Goal: Task Accomplishment & Management: Use online tool/utility

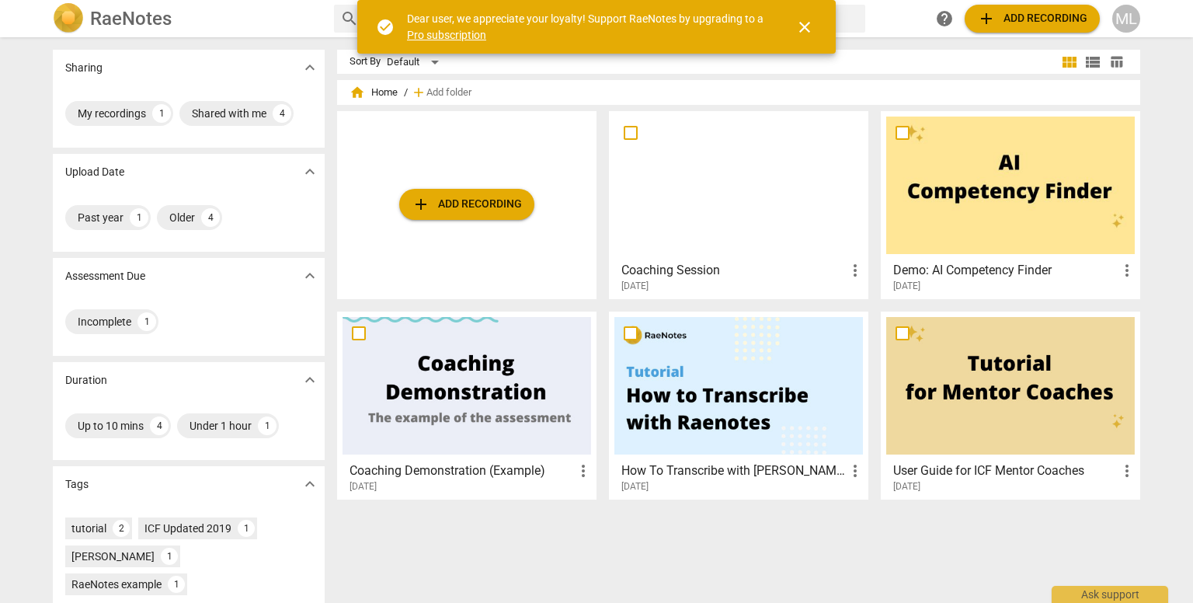
click at [801, 24] on span "close" at bounding box center [805, 27] width 19 height 19
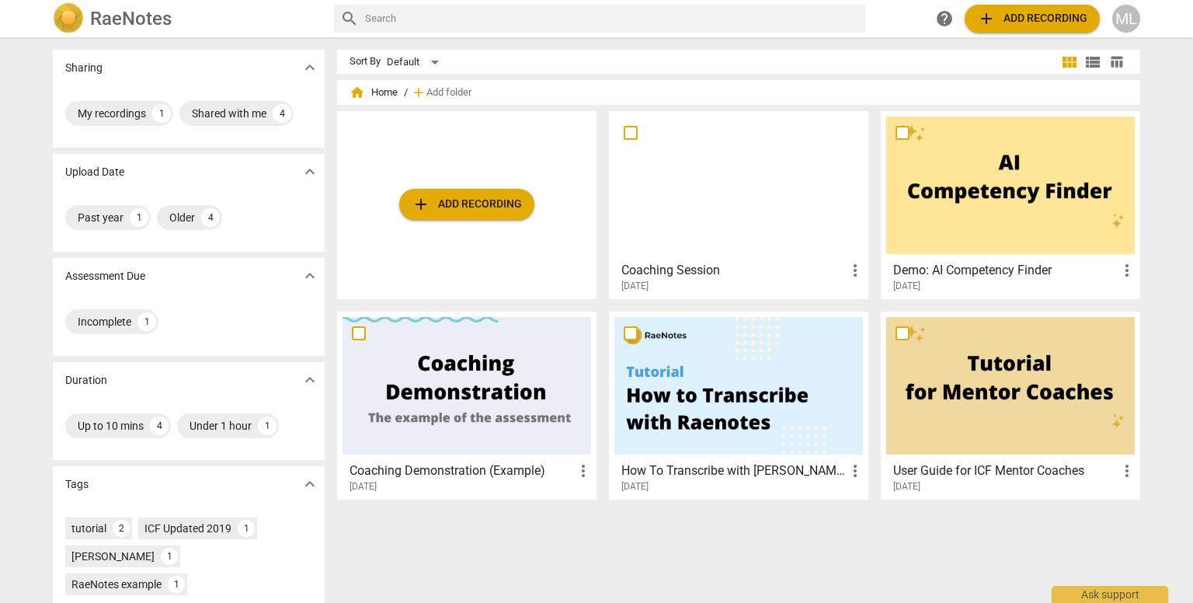
click at [1033, 16] on span "add Add recording" at bounding box center [1032, 18] width 110 height 19
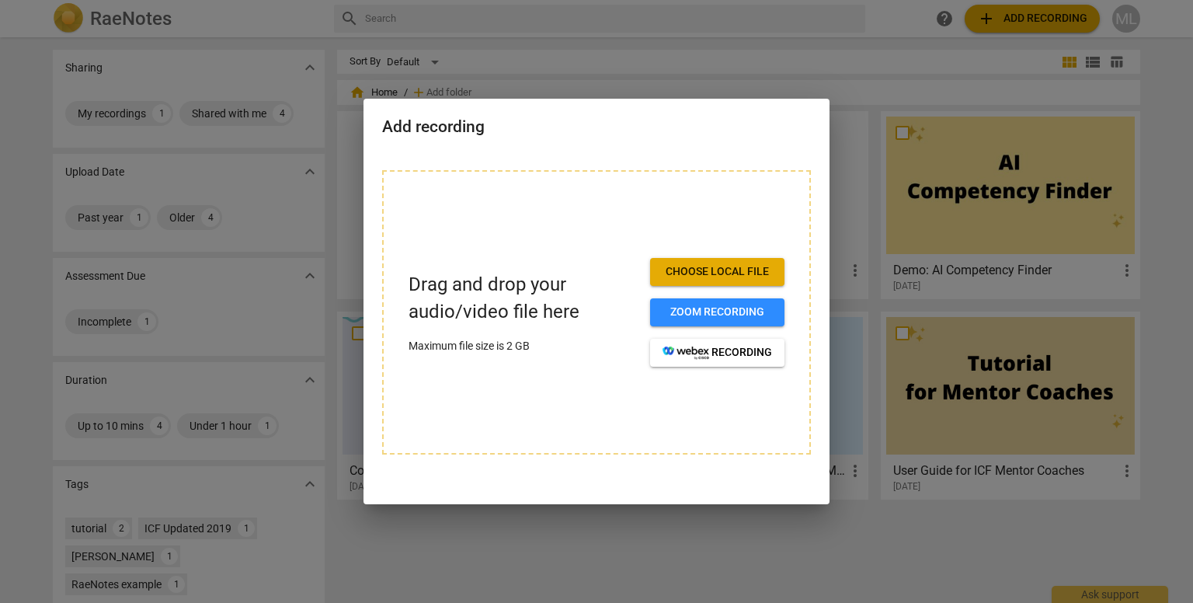
click at [677, 269] on span "Choose local file" at bounding box center [718, 272] width 110 height 16
click at [681, 268] on span "Choose local file" at bounding box center [718, 272] width 110 height 16
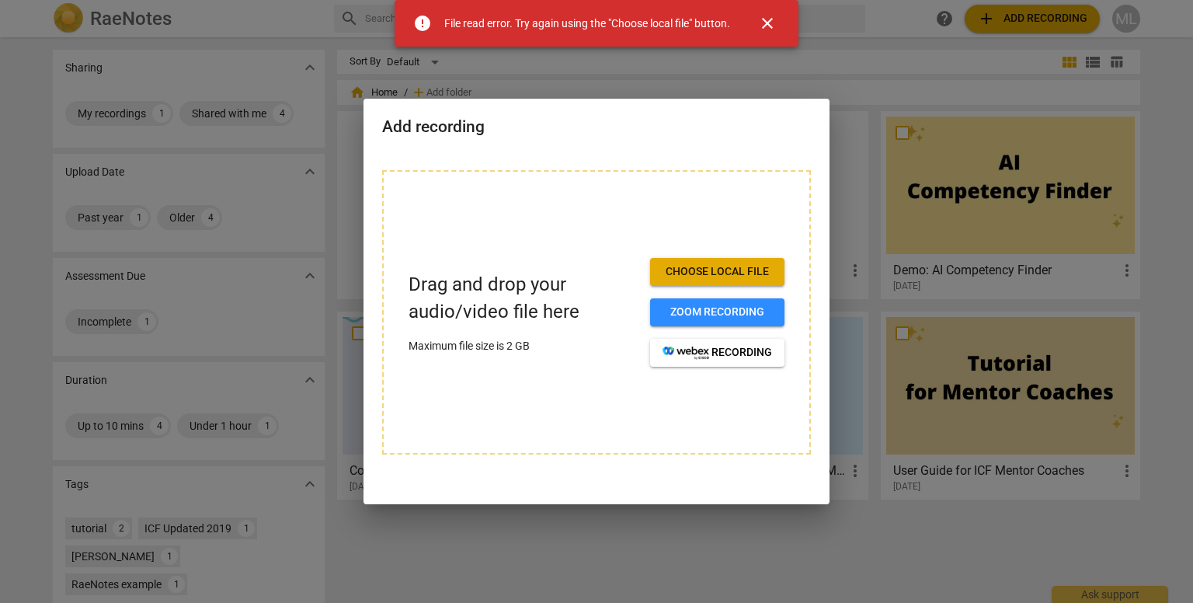
click at [768, 21] on span "close" at bounding box center [767, 23] width 19 height 19
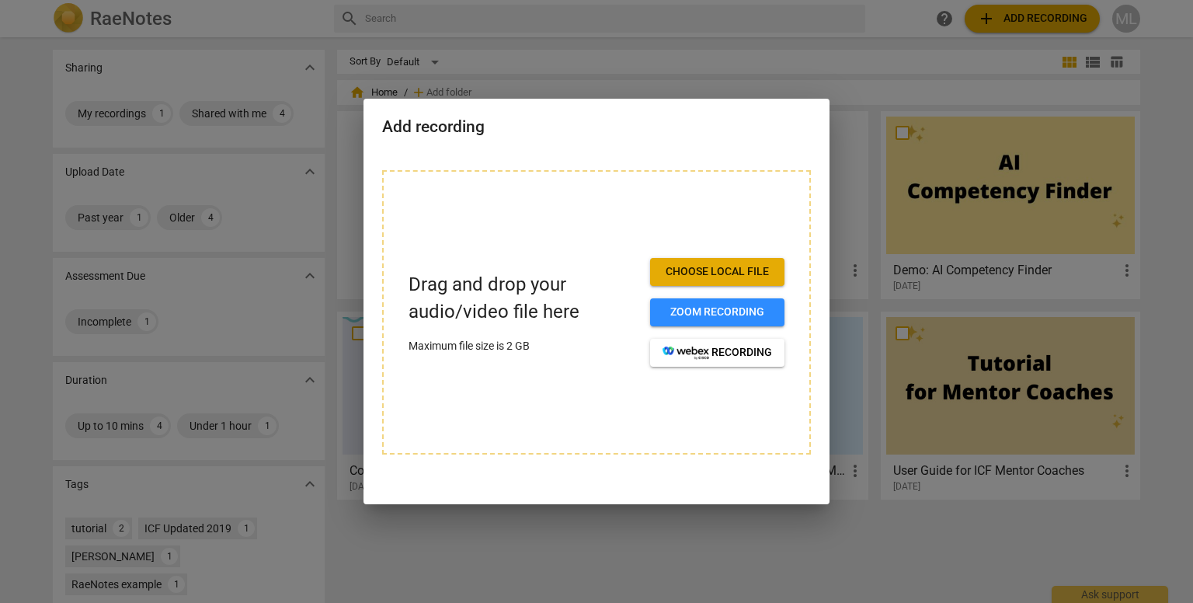
click at [740, 41] on div at bounding box center [596, 301] width 1193 height 603
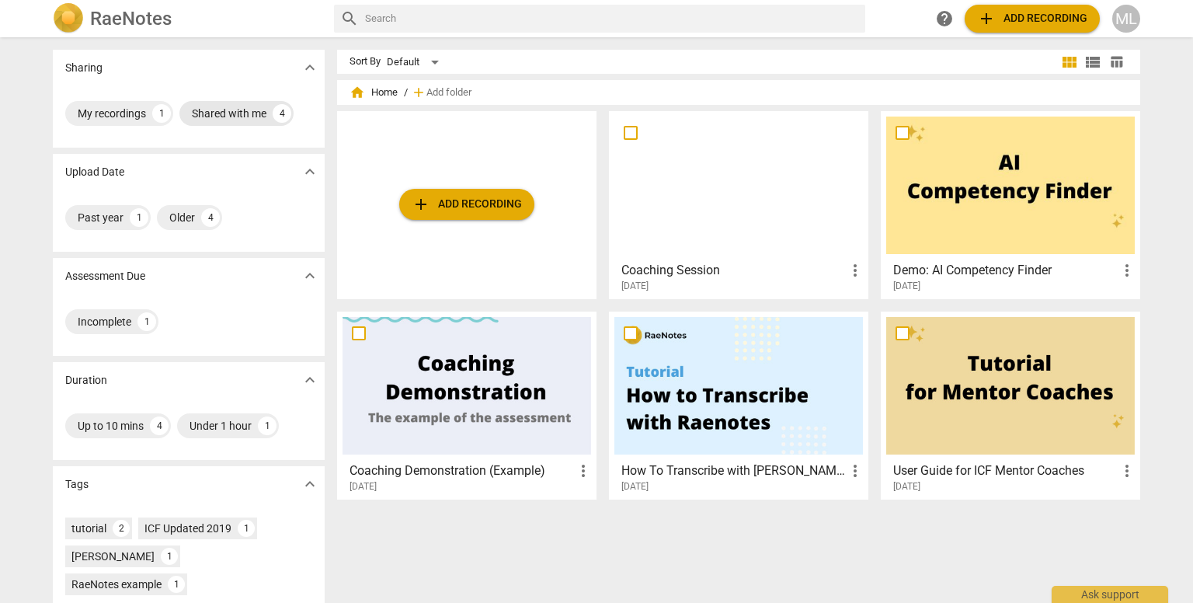
click at [225, 112] on div "Shared with me" at bounding box center [229, 114] width 75 height 16
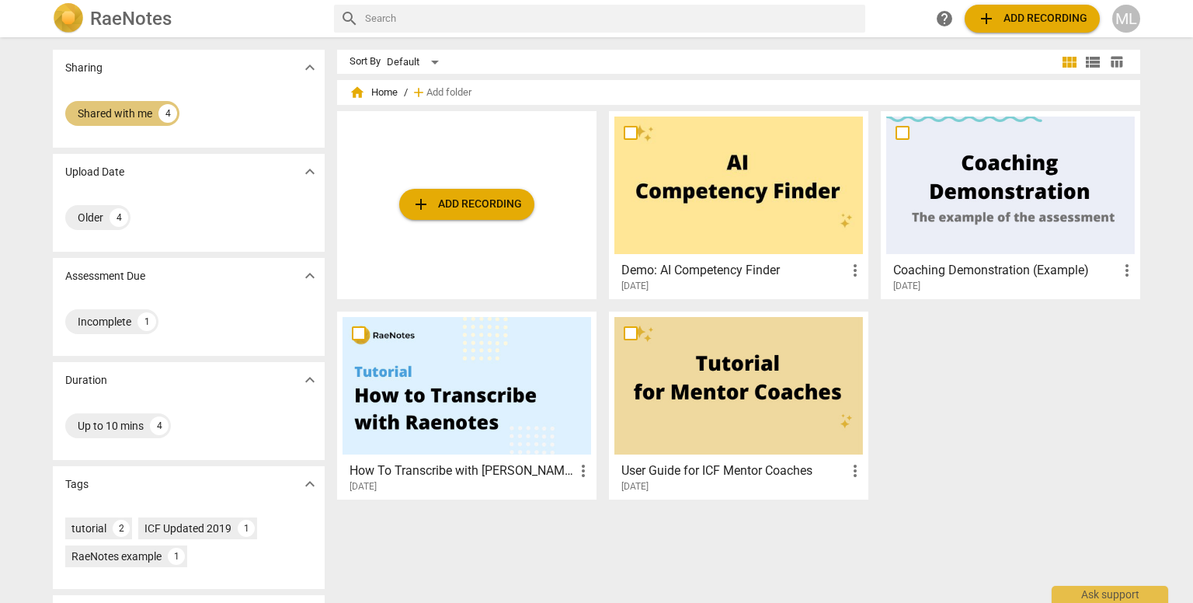
click at [111, 111] on div "Shared with me" at bounding box center [115, 114] width 75 height 16
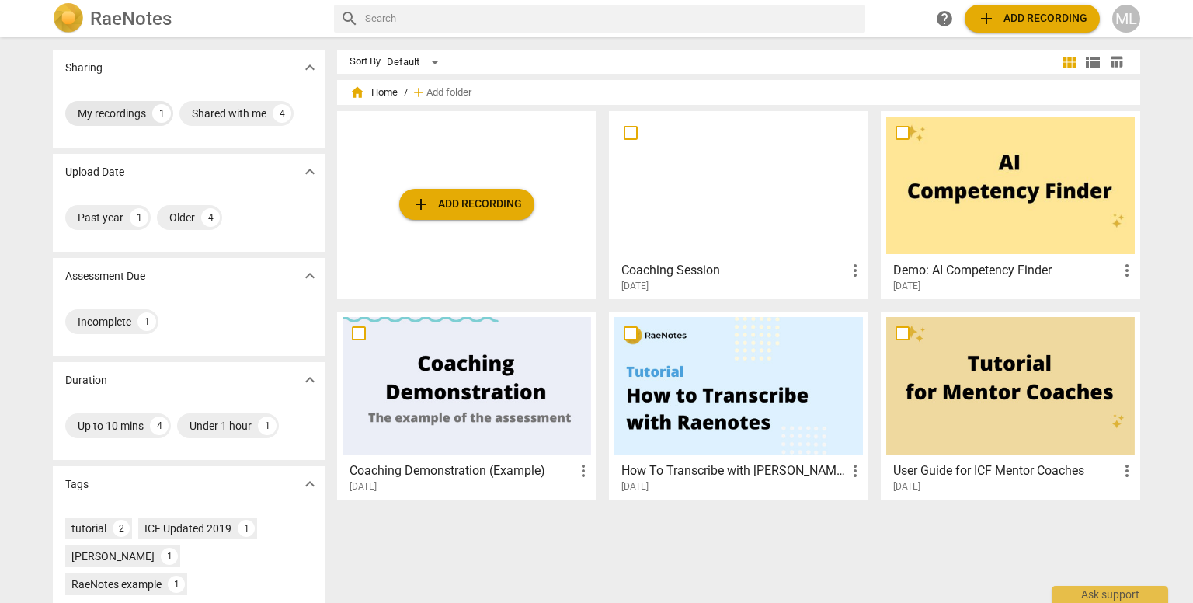
click at [78, 113] on div "My recordings" at bounding box center [112, 114] width 68 height 16
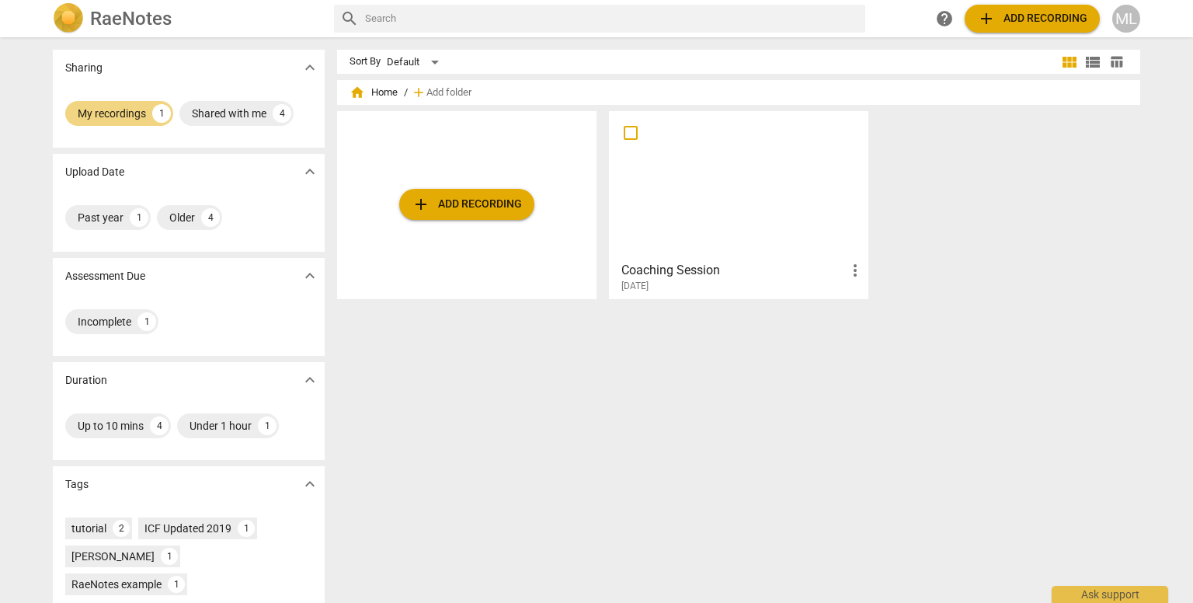
click at [852, 270] on span "more_vert" at bounding box center [855, 270] width 19 height 19
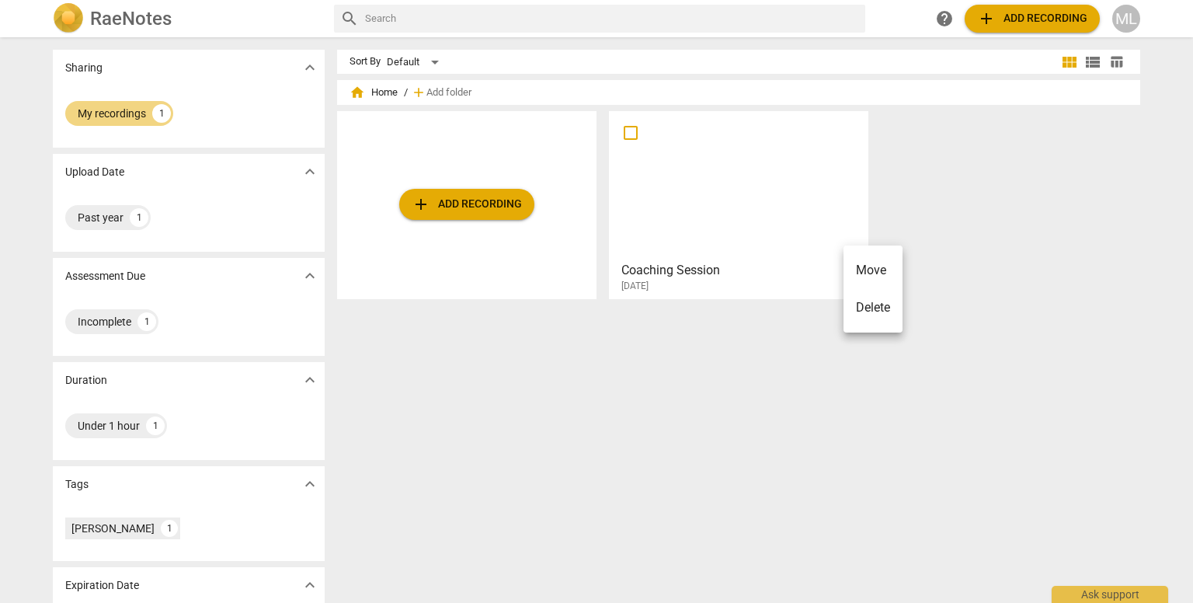
click at [688, 165] on div at bounding box center [596, 301] width 1193 height 603
click at [688, 165] on div at bounding box center [739, 186] width 249 height 138
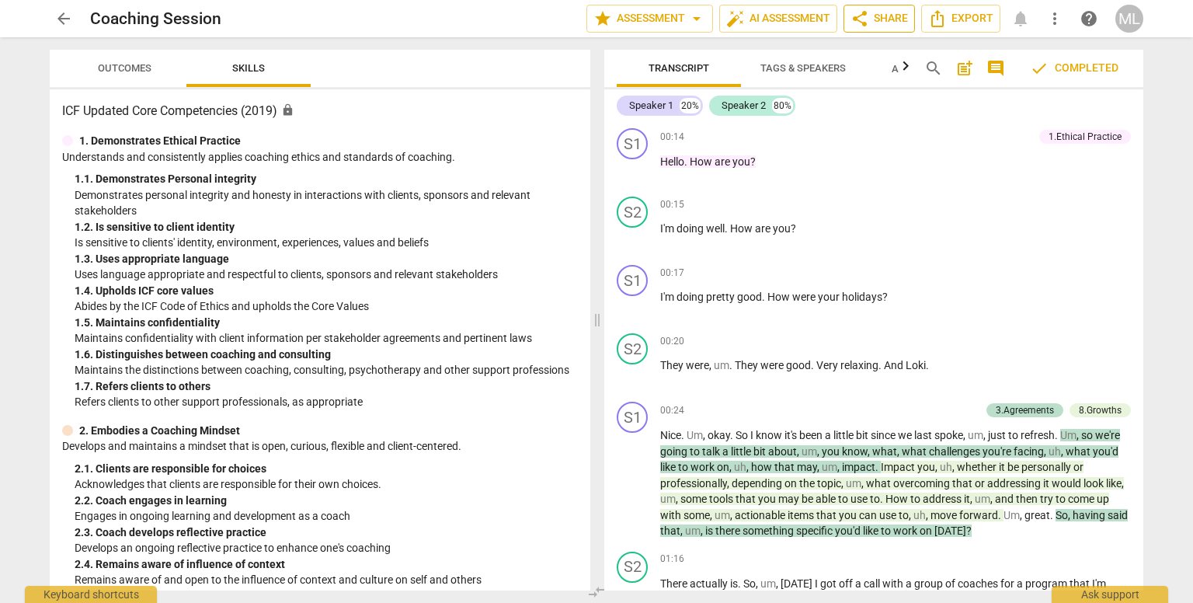
click at [881, 16] on span "share Share" at bounding box center [879, 18] width 57 height 19
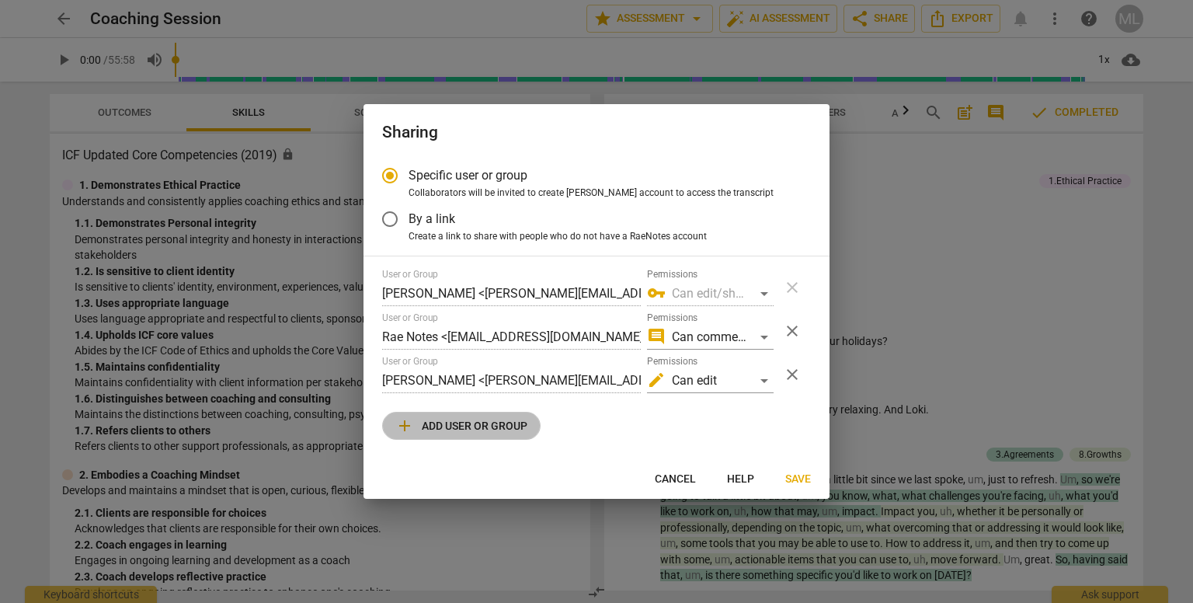
click at [432, 418] on span "add Add user or group" at bounding box center [461, 425] width 132 height 19
radio input "false"
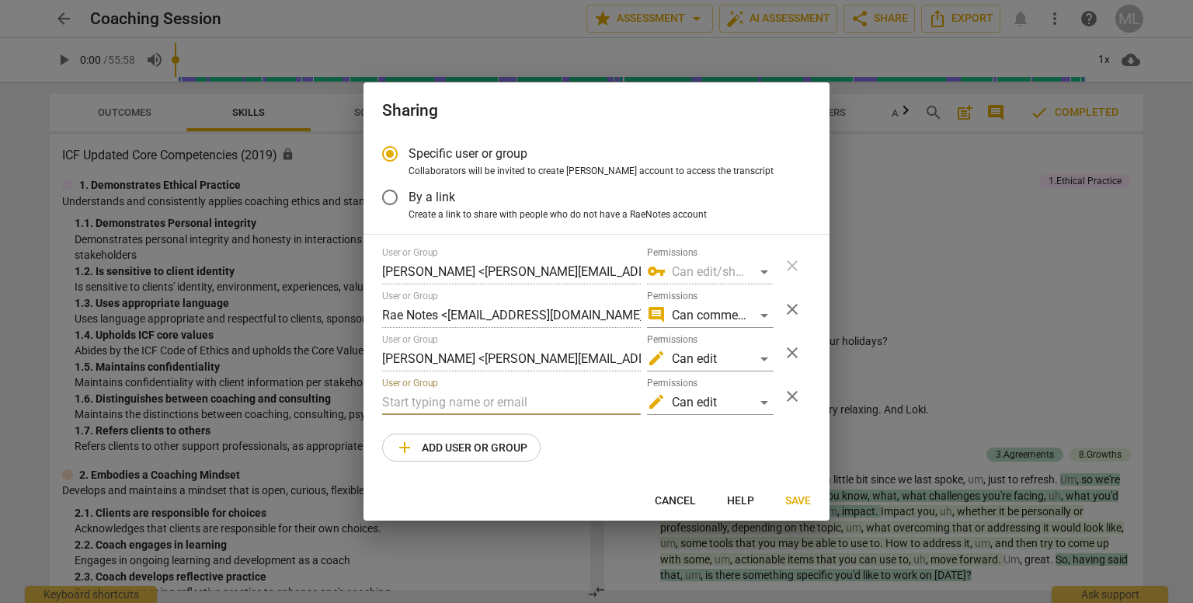
click at [432, 398] on input "text" at bounding box center [511, 402] width 259 height 25
type input "d"
click at [682, 498] on span "Cancel" at bounding box center [675, 501] width 41 height 16
radio input "false"
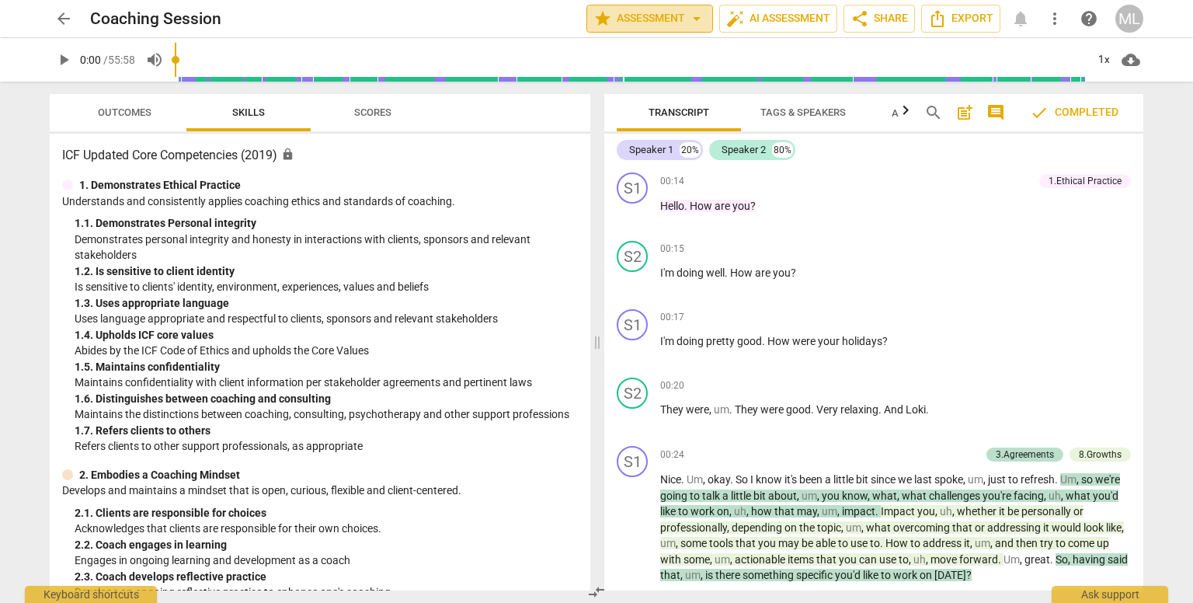
click at [691, 19] on span "arrow_drop_down" at bounding box center [697, 18] width 19 height 19
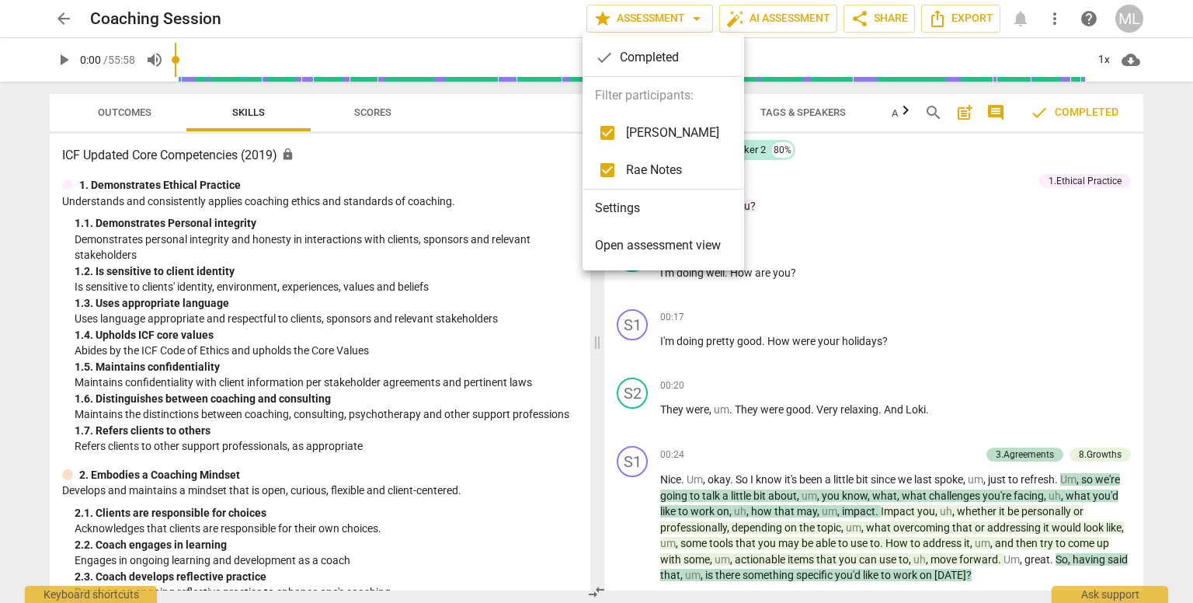
click at [444, 18] on div at bounding box center [596, 301] width 1193 height 603
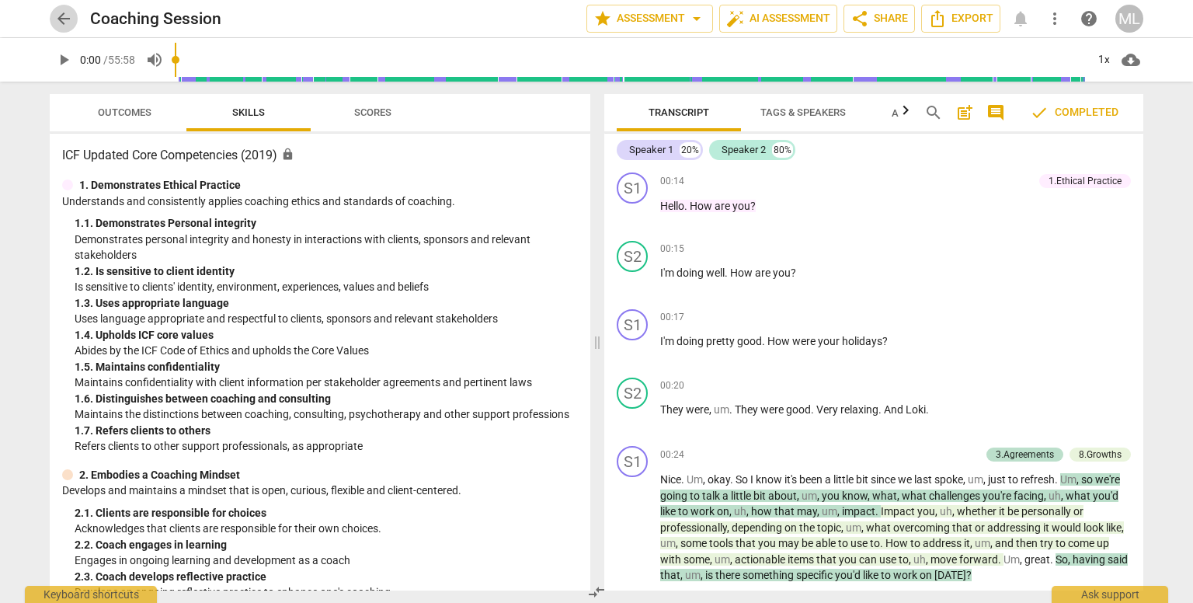
click at [61, 18] on span "arrow_back" at bounding box center [63, 18] width 19 height 19
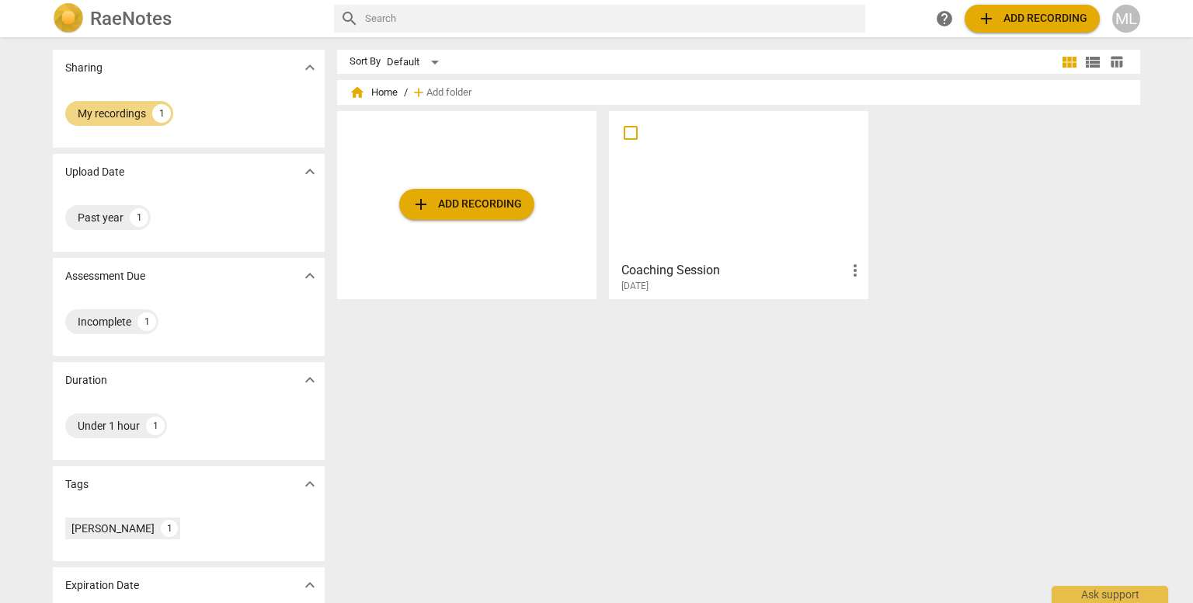
click at [426, 207] on span "add" at bounding box center [421, 204] width 19 height 19
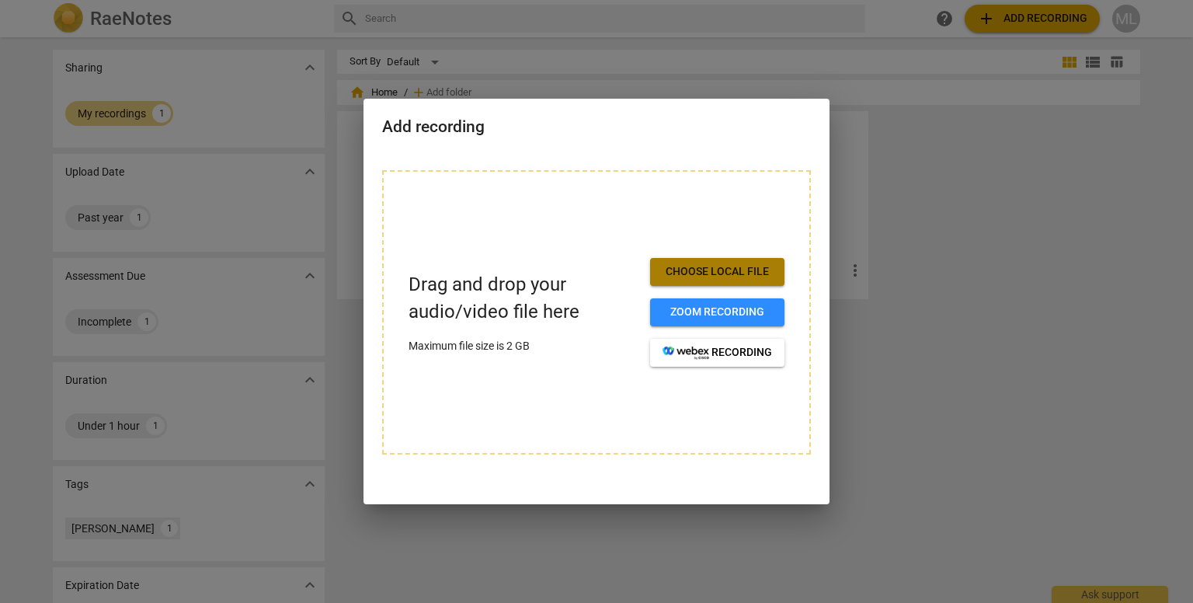
click at [694, 277] on span "Choose local file" at bounding box center [718, 272] width 110 height 16
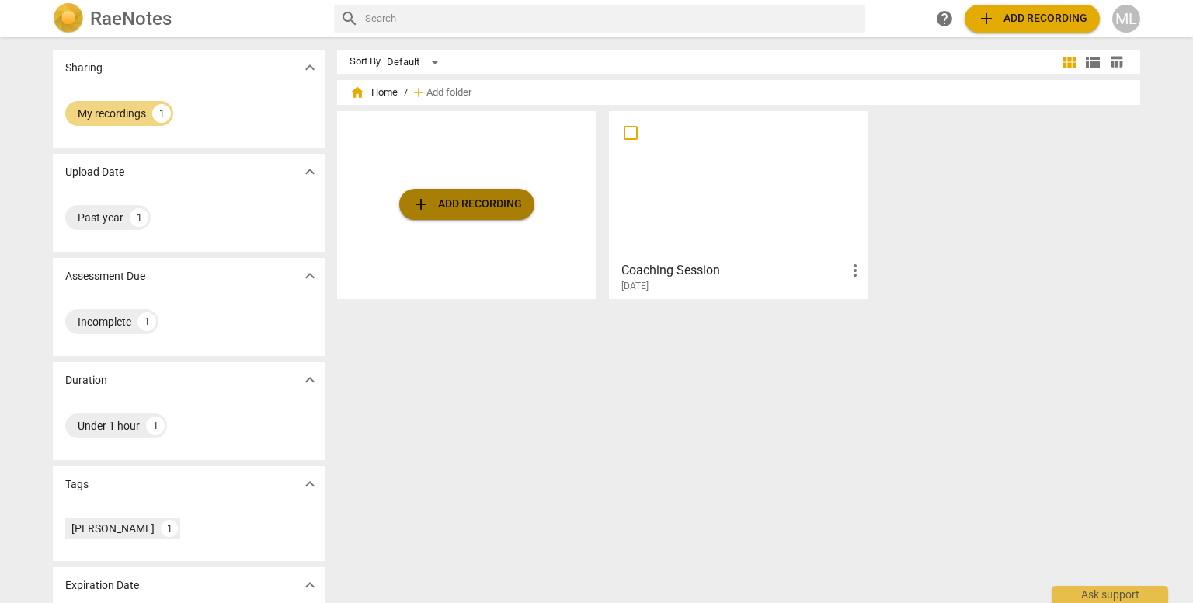
click at [450, 200] on span "add Add recording" at bounding box center [467, 204] width 110 height 19
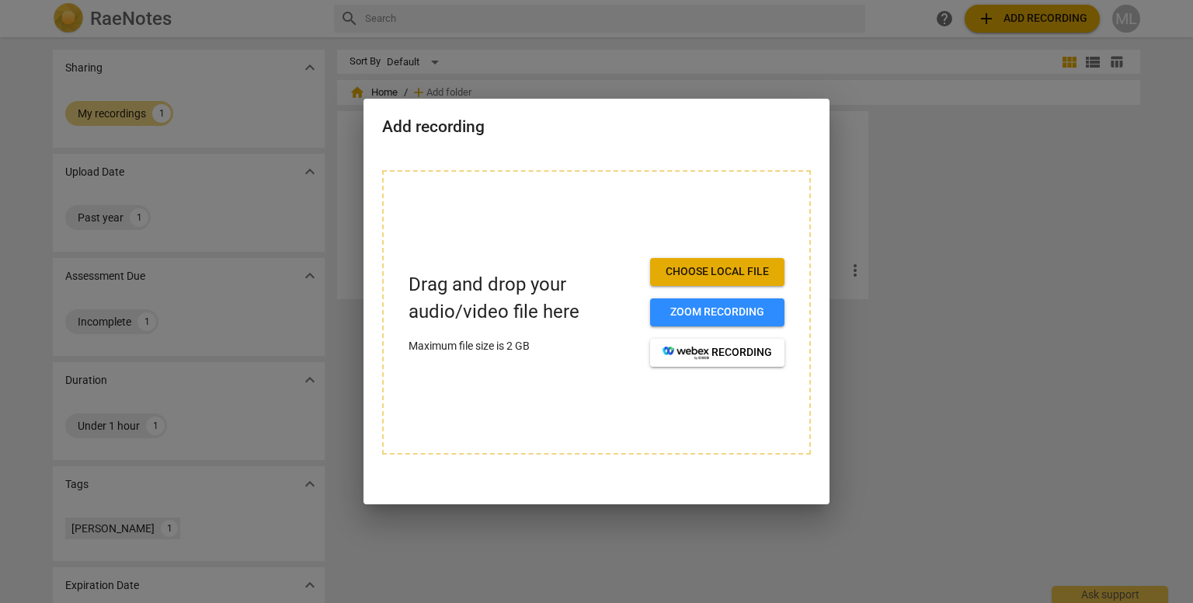
click at [691, 274] on span "Choose local file" at bounding box center [718, 272] width 110 height 16
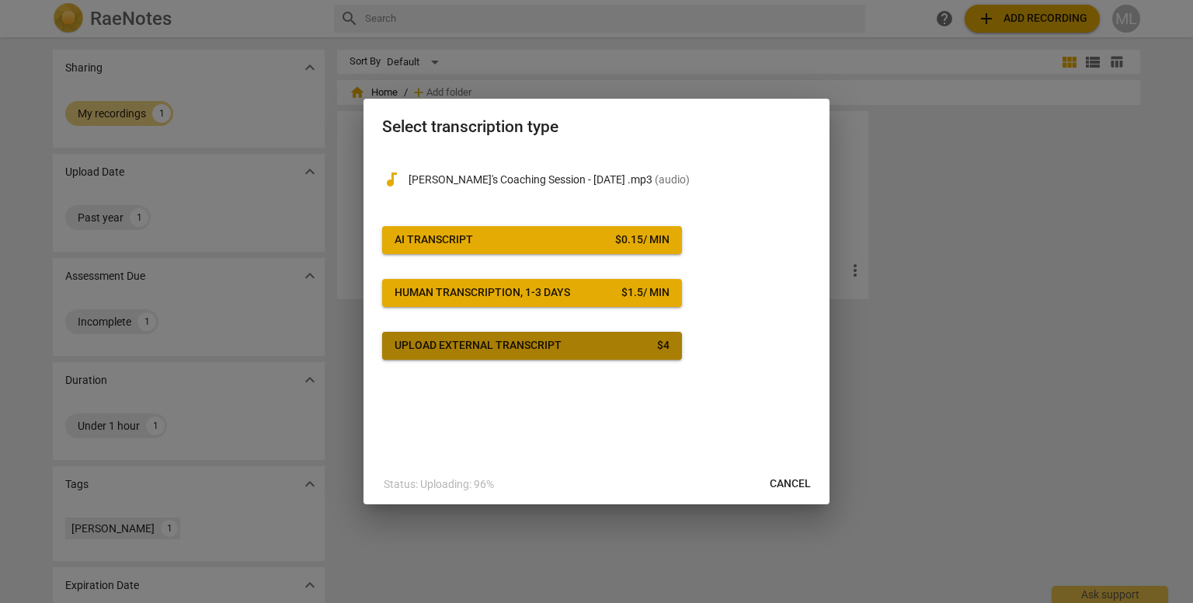
click at [507, 341] on div "Upload external transcript" at bounding box center [478, 346] width 167 height 16
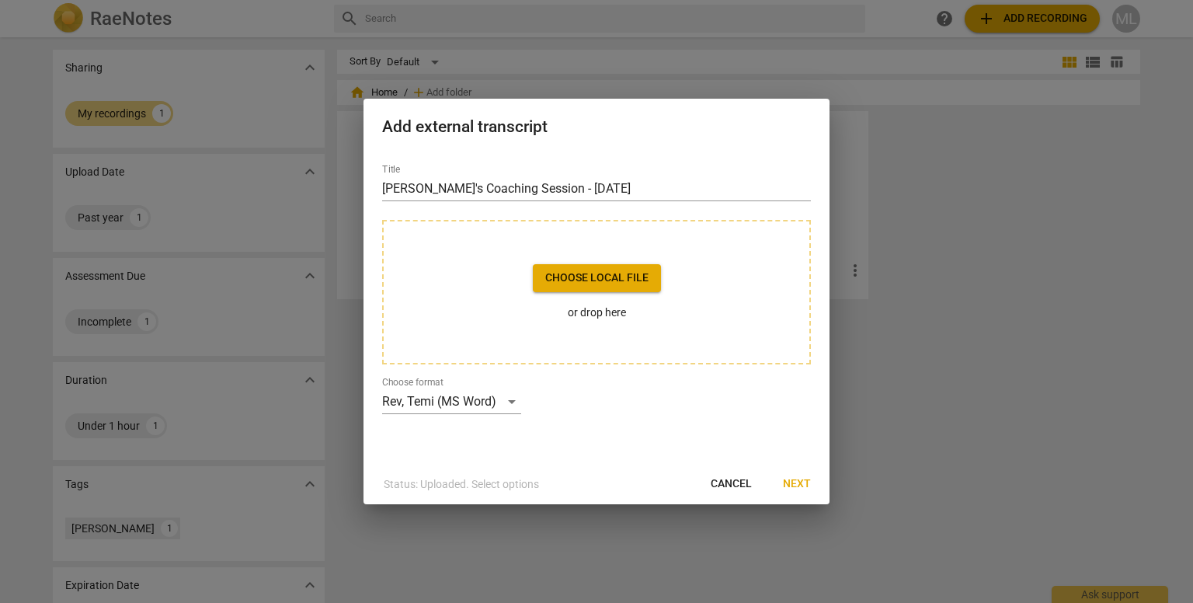
click at [587, 273] on span "Choose local file" at bounding box center [596, 278] width 103 height 16
click at [794, 481] on span "Next" at bounding box center [797, 484] width 28 height 16
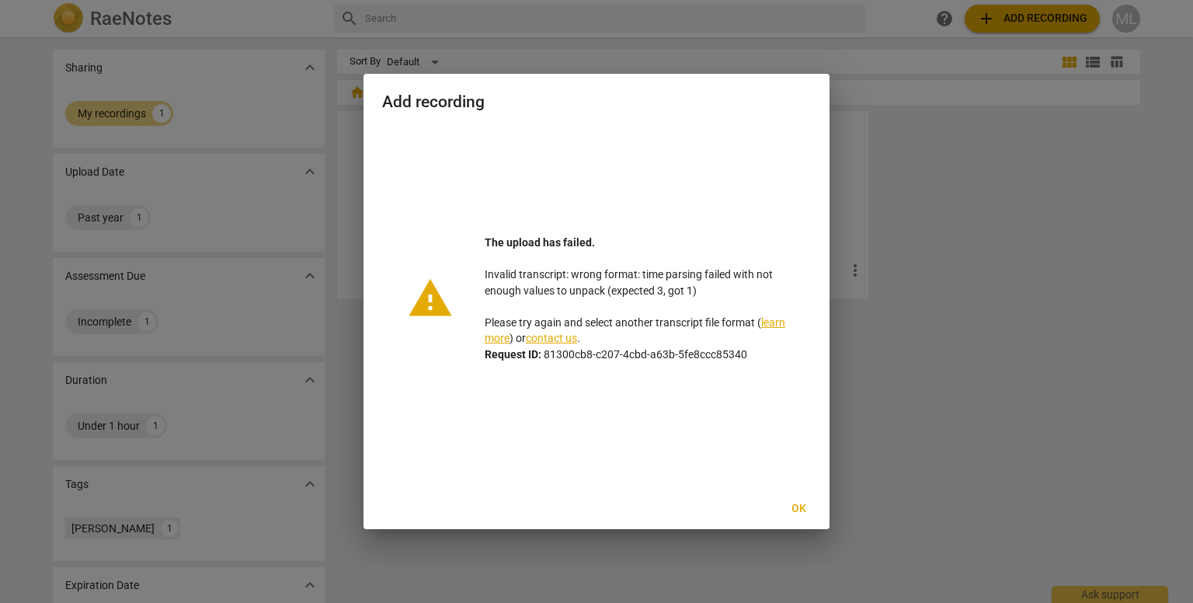
click at [799, 509] on span "Ok" at bounding box center [798, 509] width 25 height 16
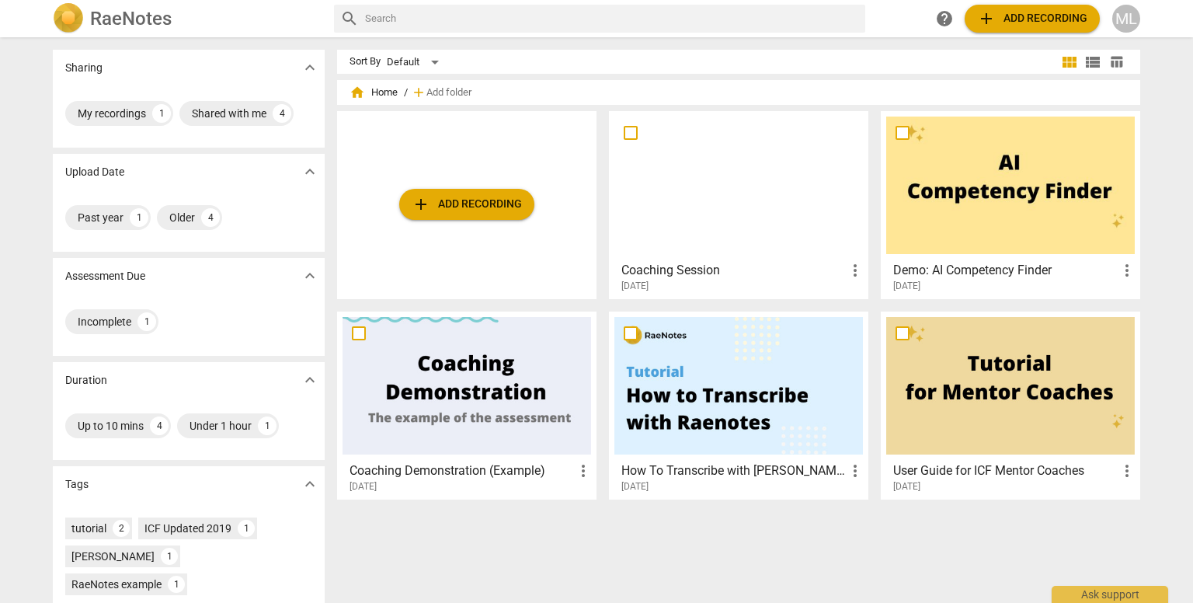
click at [455, 207] on span "add Add recording" at bounding box center [467, 204] width 110 height 19
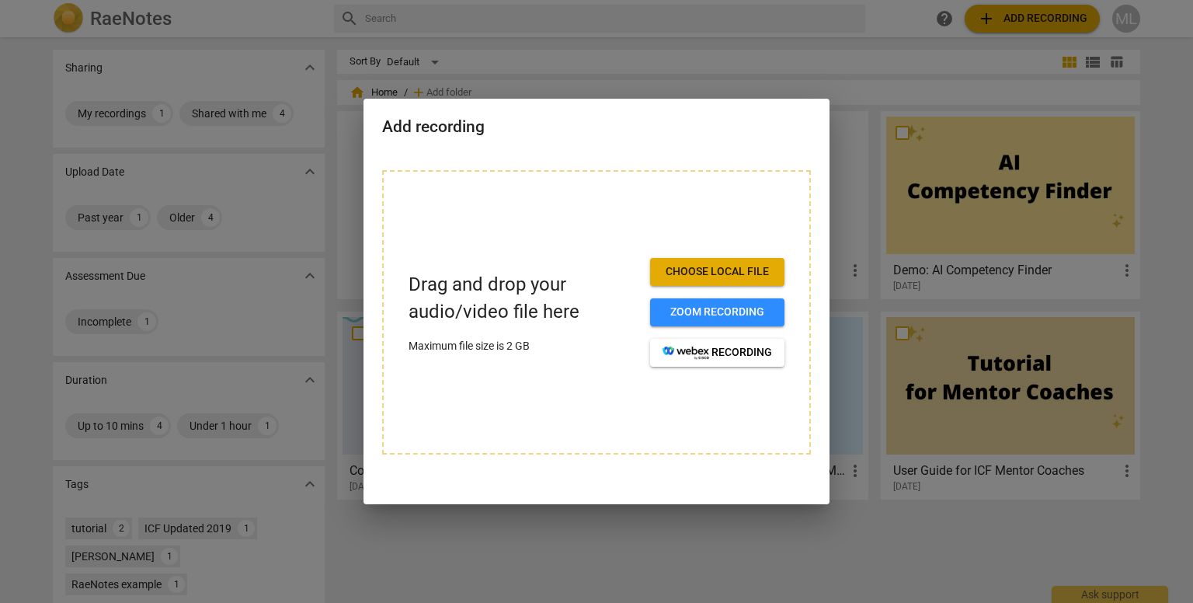
click at [706, 272] on span "Choose local file" at bounding box center [718, 272] width 110 height 16
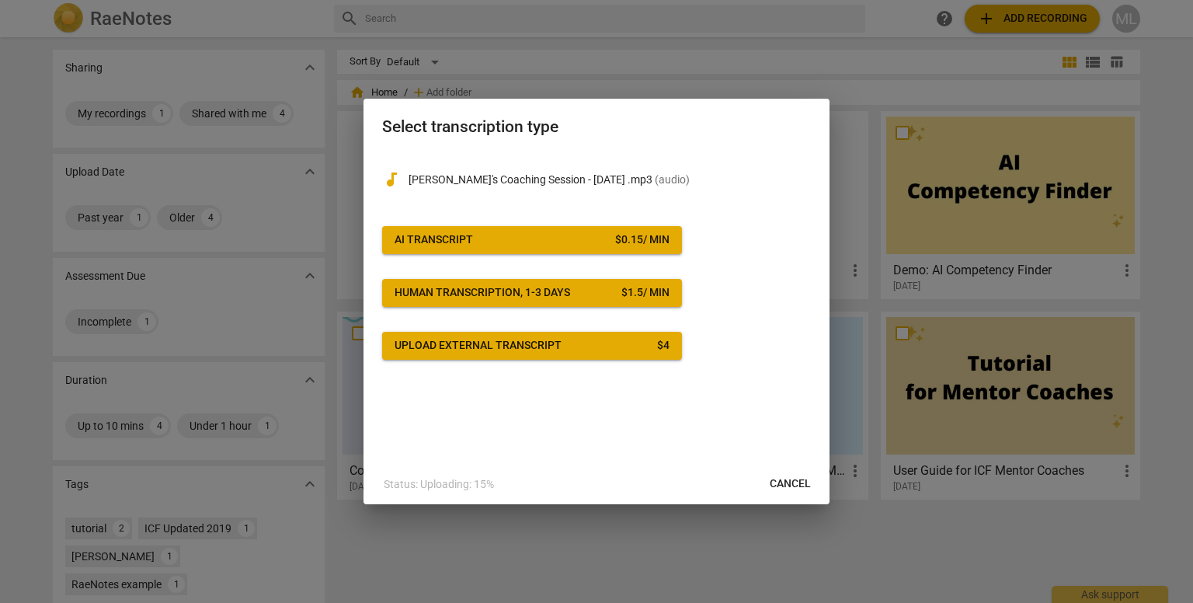
drag, startPoint x: 516, startPoint y: 235, endPoint x: 473, endPoint y: 191, distance: 61.5
click at [473, 191] on div "audiotrack [PERSON_NAME]'s Coaching Session - [DATE] .mp3 ( audio ) AI Transcri…" at bounding box center [596, 255] width 429 height 208
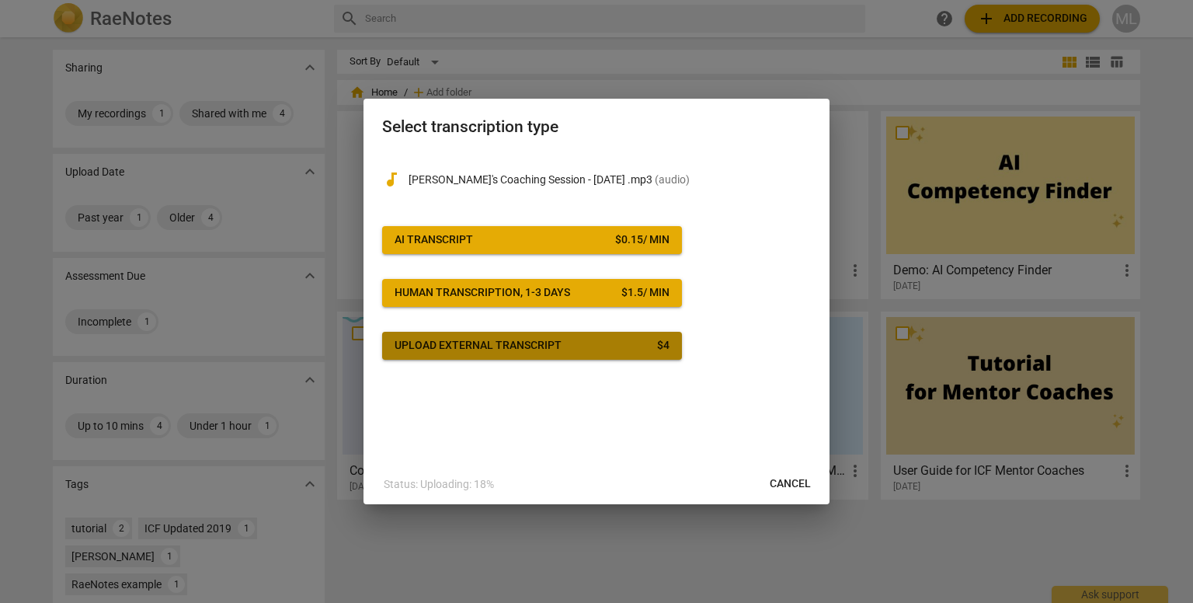
click at [464, 343] on div "Upload external transcript" at bounding box center [478, 346] width 167 height 16
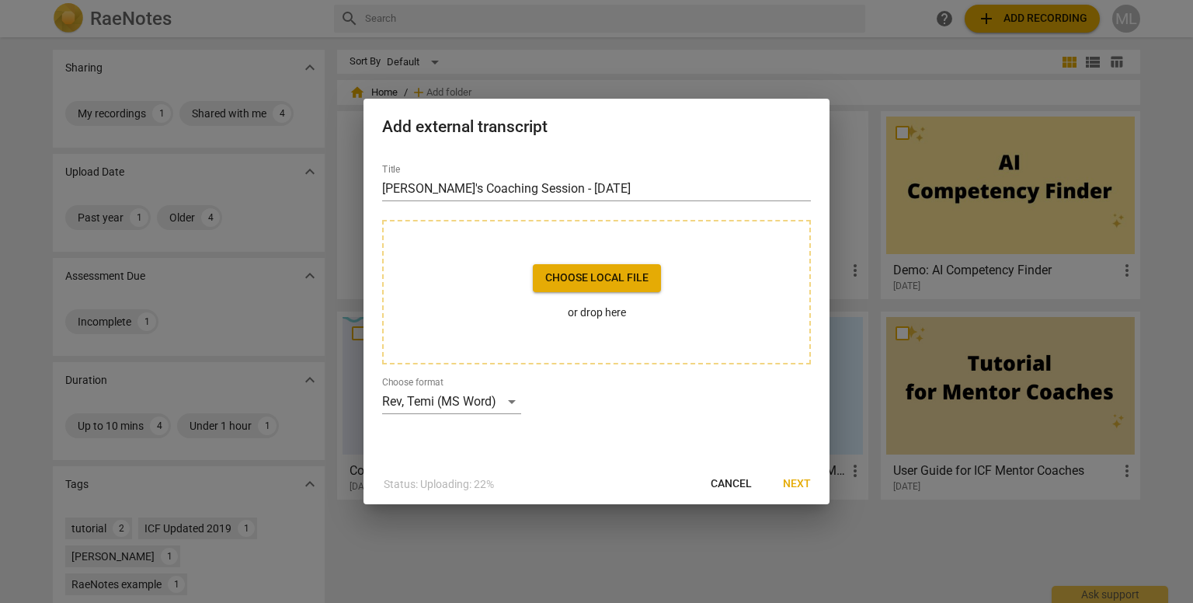
click at [560, 275] on span "Choose local file" at bounding box center [596, 278] width 103 height 16
click at [513, 399] on div "Rev, Temi (MS Word)" at bounding box center [451, 401] width 139 height 25
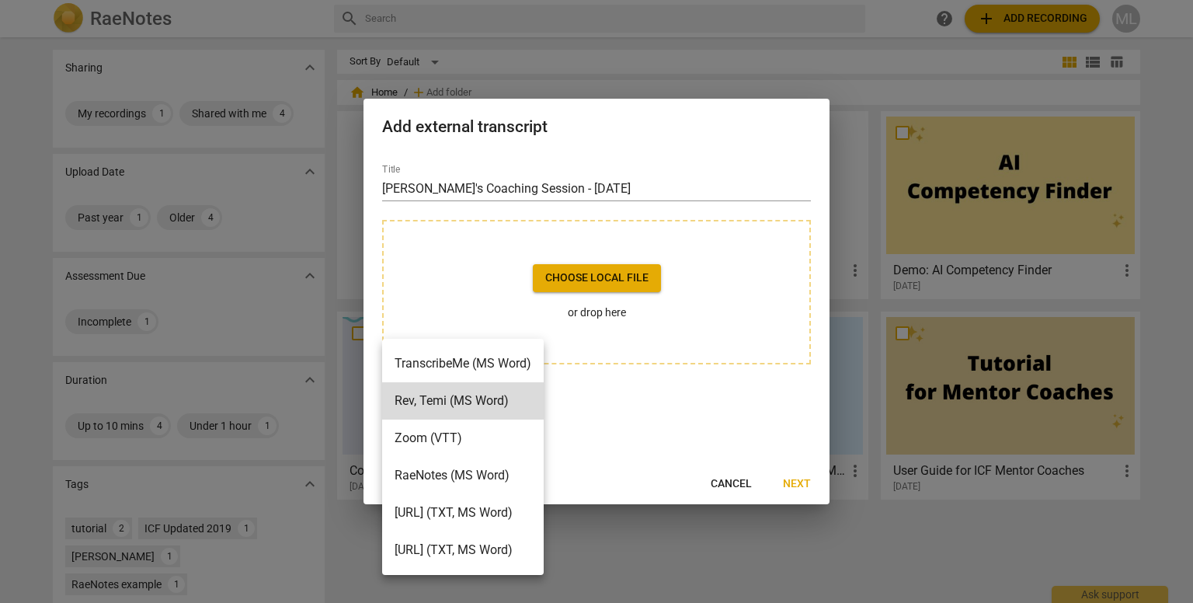
click at [693, 336] on div at bounding box center [596, 301] width 1193 height 603
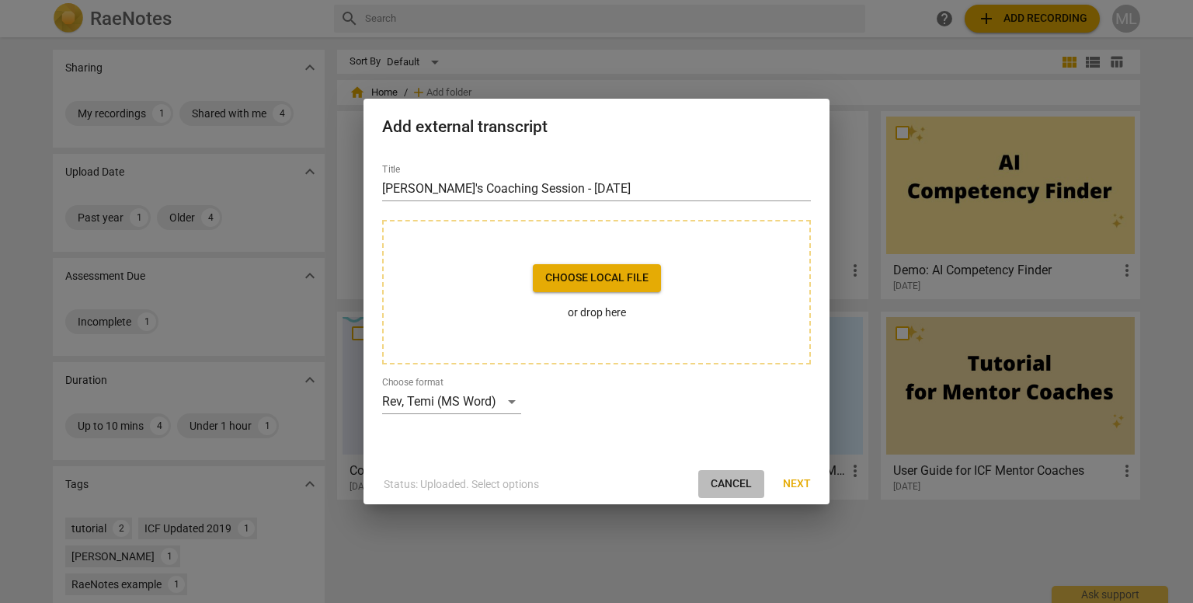
click at [722, 480] on span "Cancel" at bounding box center [731, 484] width 41 height 16
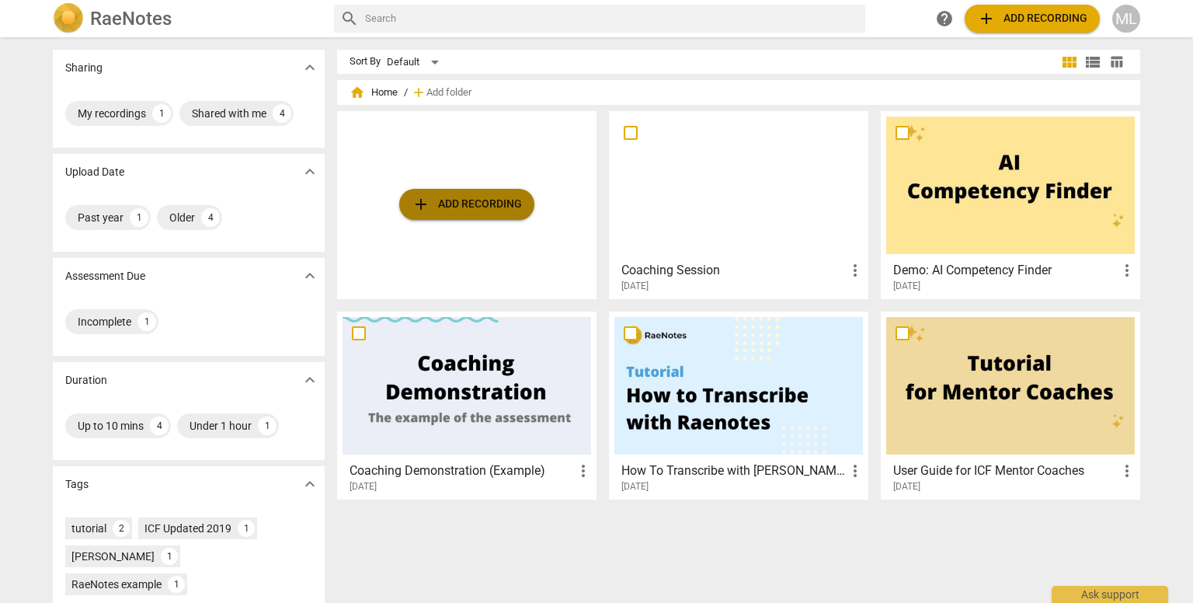
click at [457, 199] on span "add Add recording" at bounding box center [467, 204] width 110 height 19
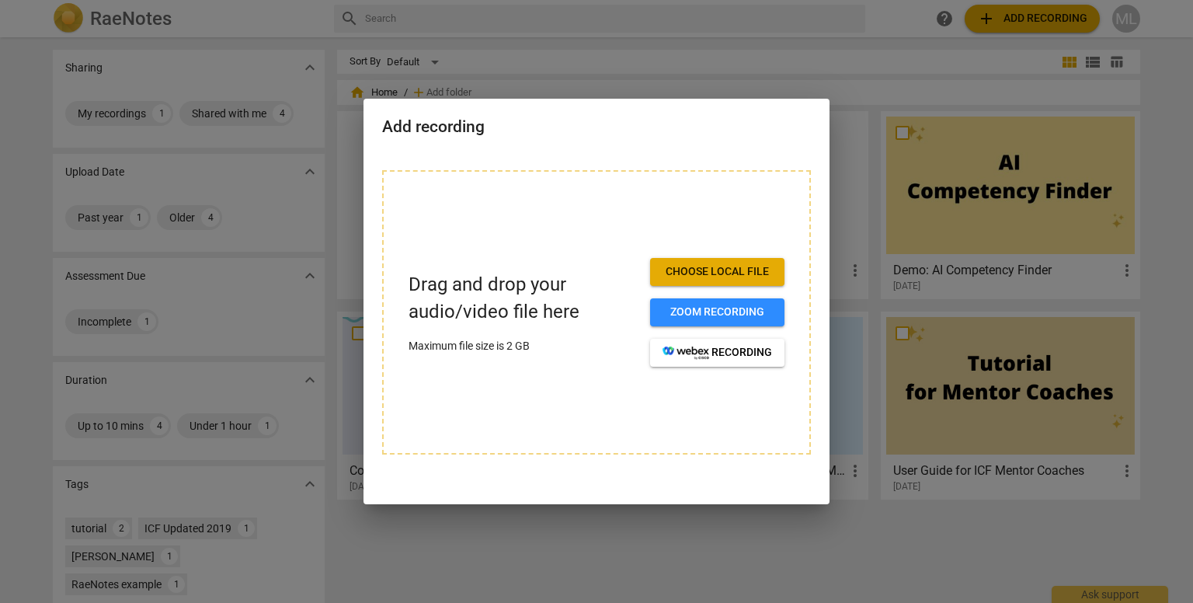
click at [689, 267] on span "Choose local file" at bounding box center [718, 272] width 110 height 16
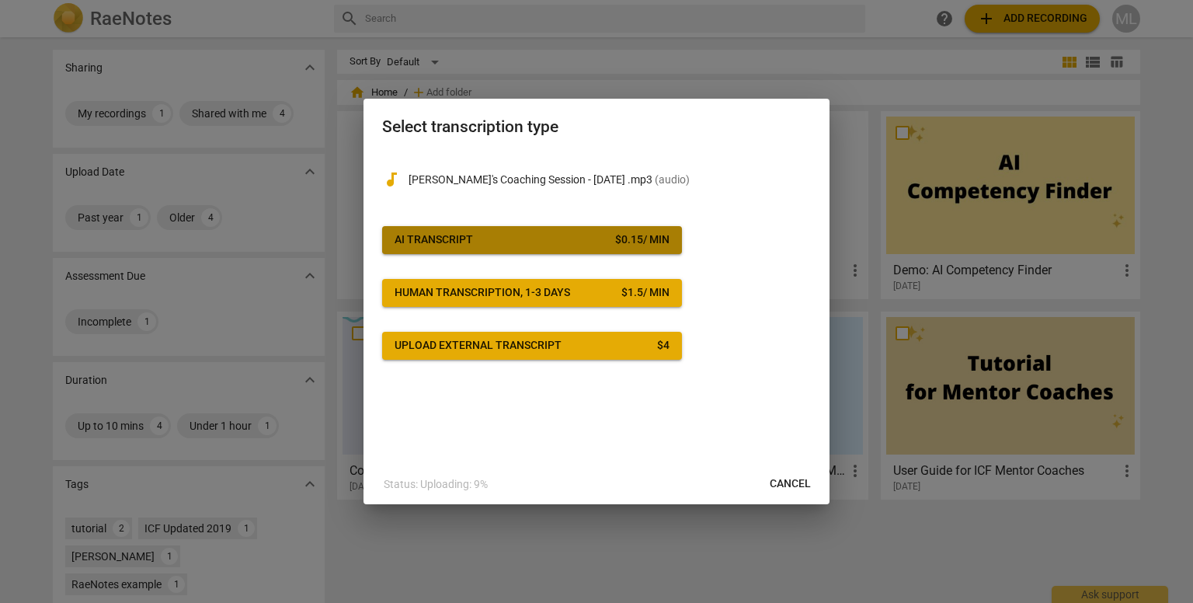
click at [563, 237] on span "AI Transcript $ 0.15 / min" at bounding box center [532, 240] width 275 height 16
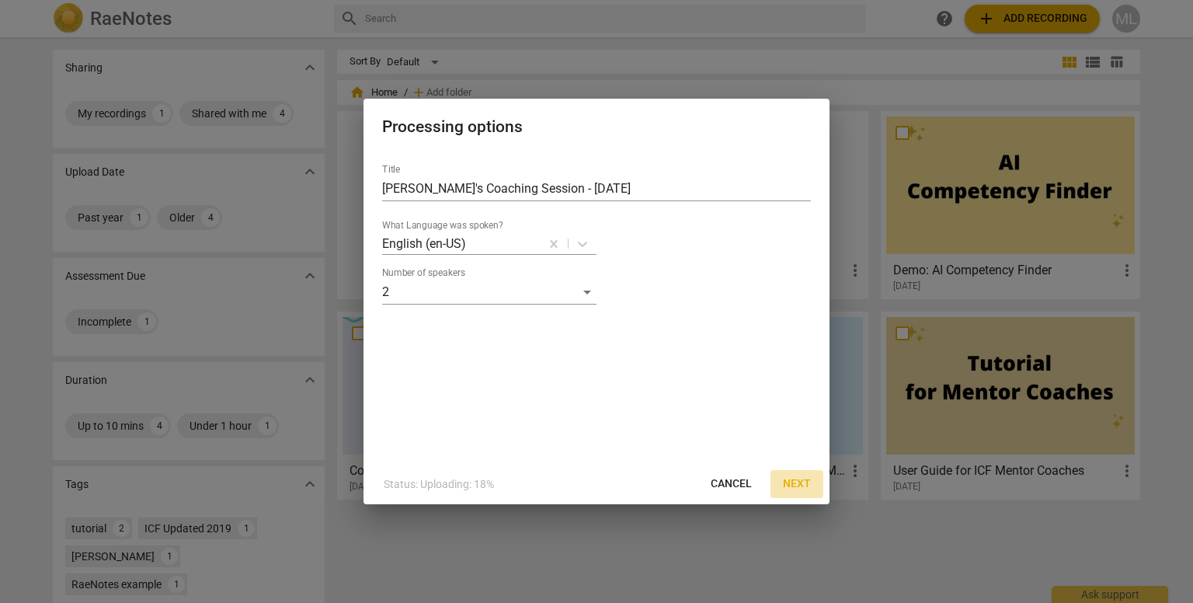
click at [796, 484] on span "Next" at bounding box center [797, 484] width 28 height 16
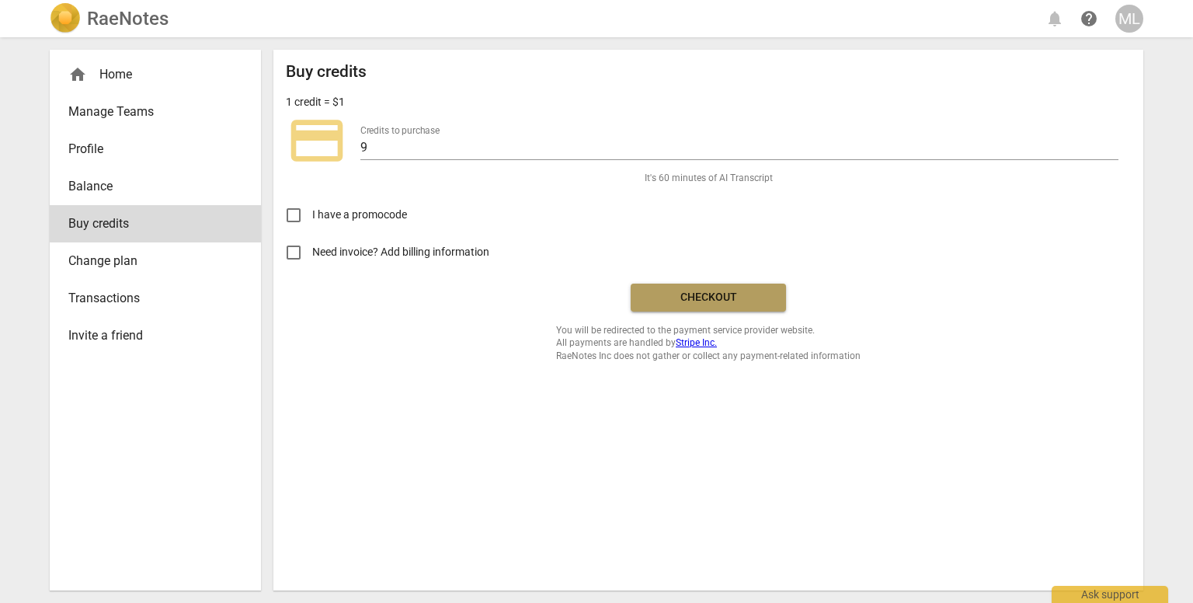
click at [712, 296] on span "Checkout" at bounding box center [708, 298] width 131 height 16
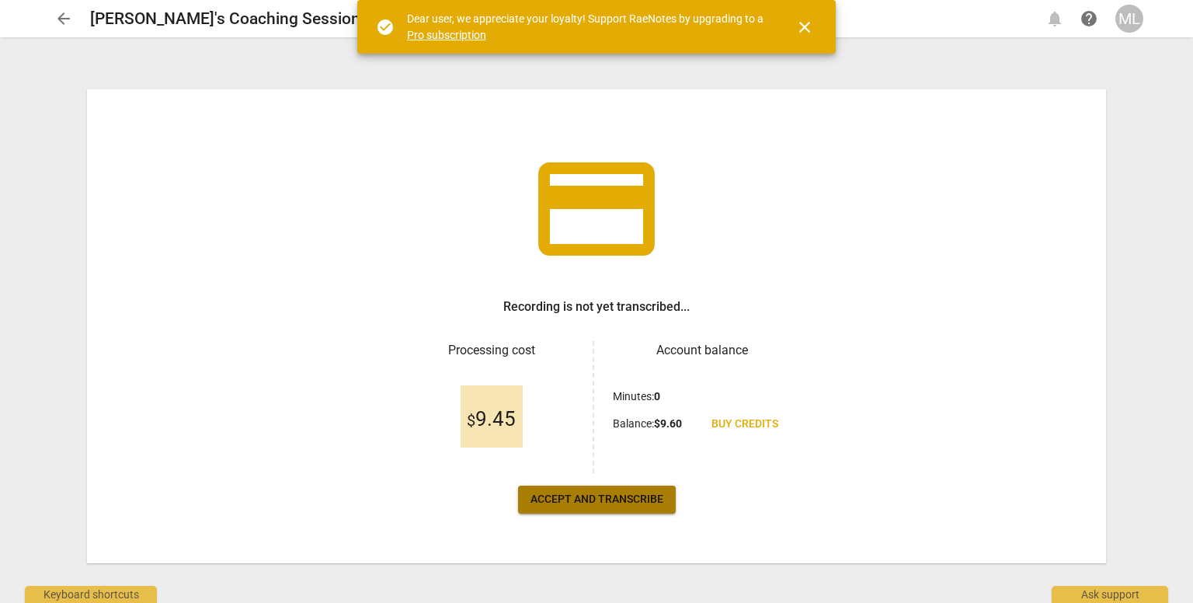
click at [582, 494] on span "Accept and transcribe" at bounding box center [597, 500] width 133 height 16
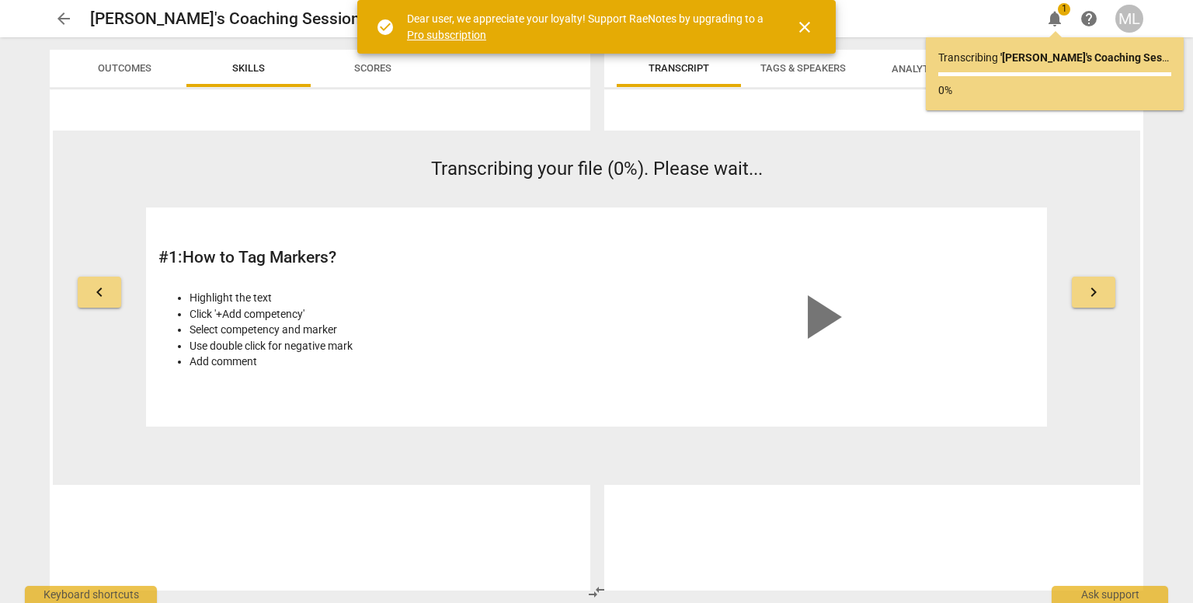
click at [0, 0] on nordpass-portal at bounding box center [0, 0] width 0 height 0
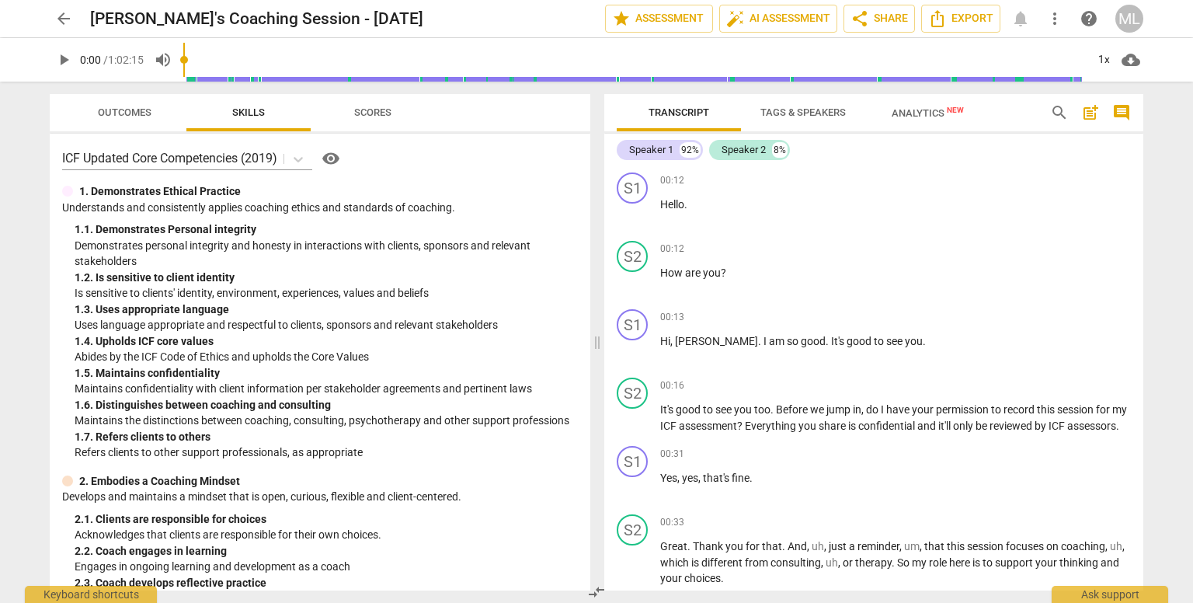
click at [111, 109] on span "Outcomes" at bounding box center [125, 112] width 54 height 12
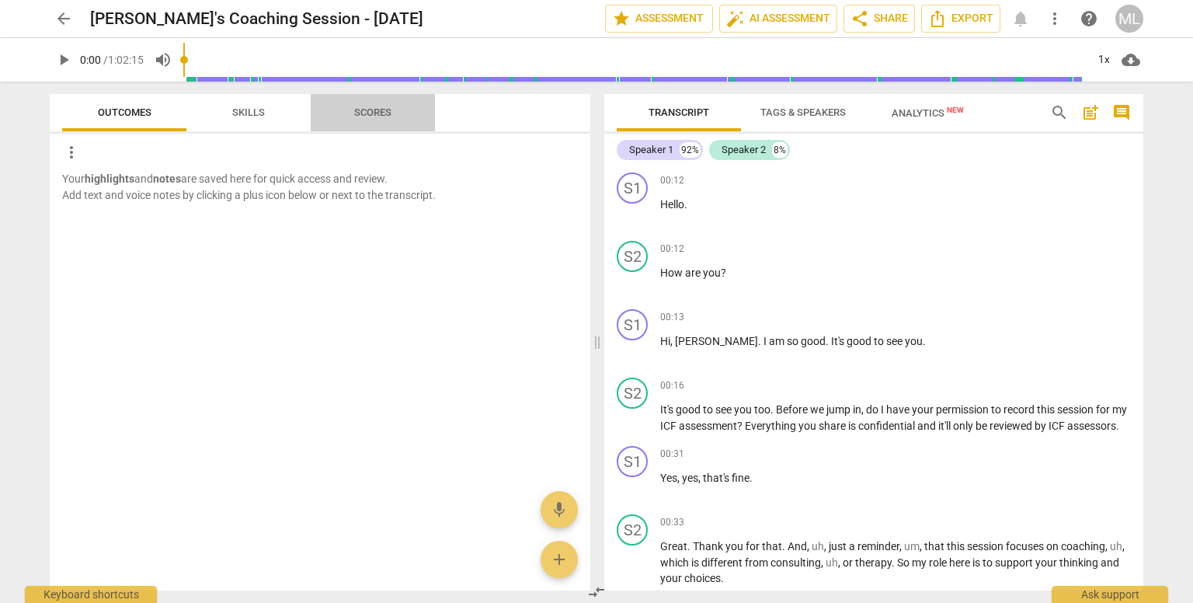
click at [374, 113] on span "Scores" at bounding box center [372, 112] width 37 height 12
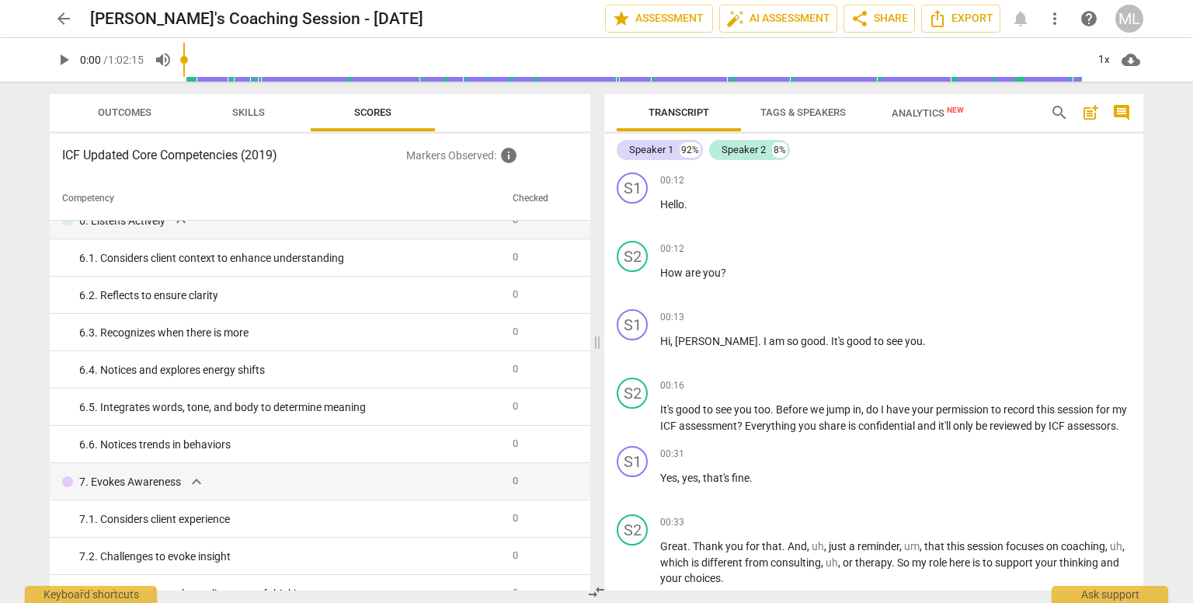
scroll to position [1635, 0]
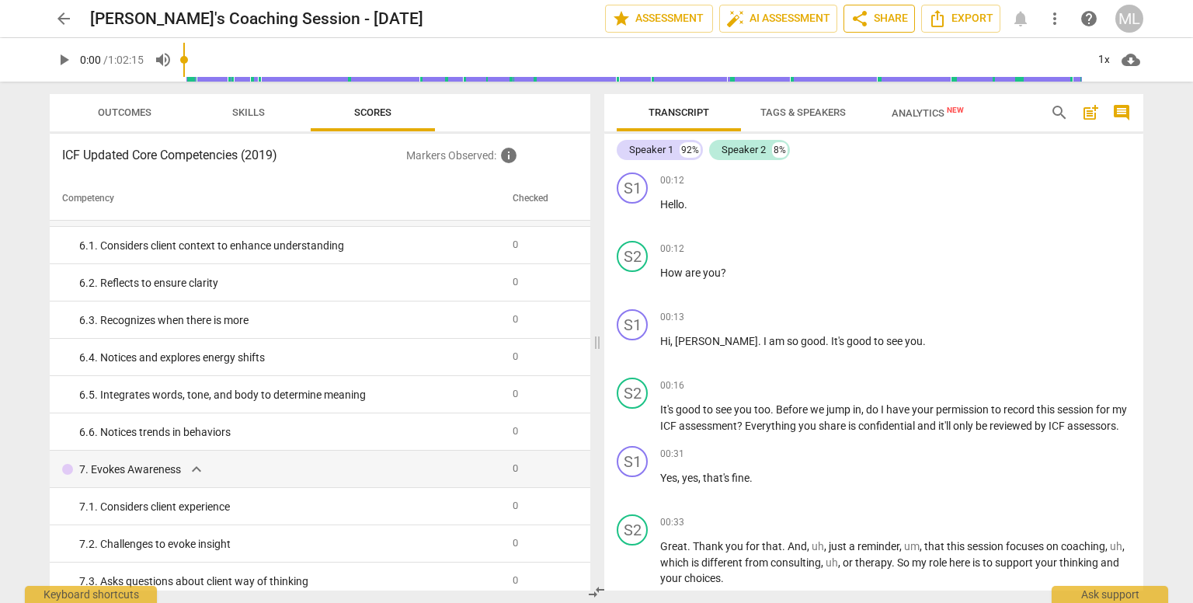
click at [863, 18] on span "share" at bounding box center [860, 18] width 19 height 19
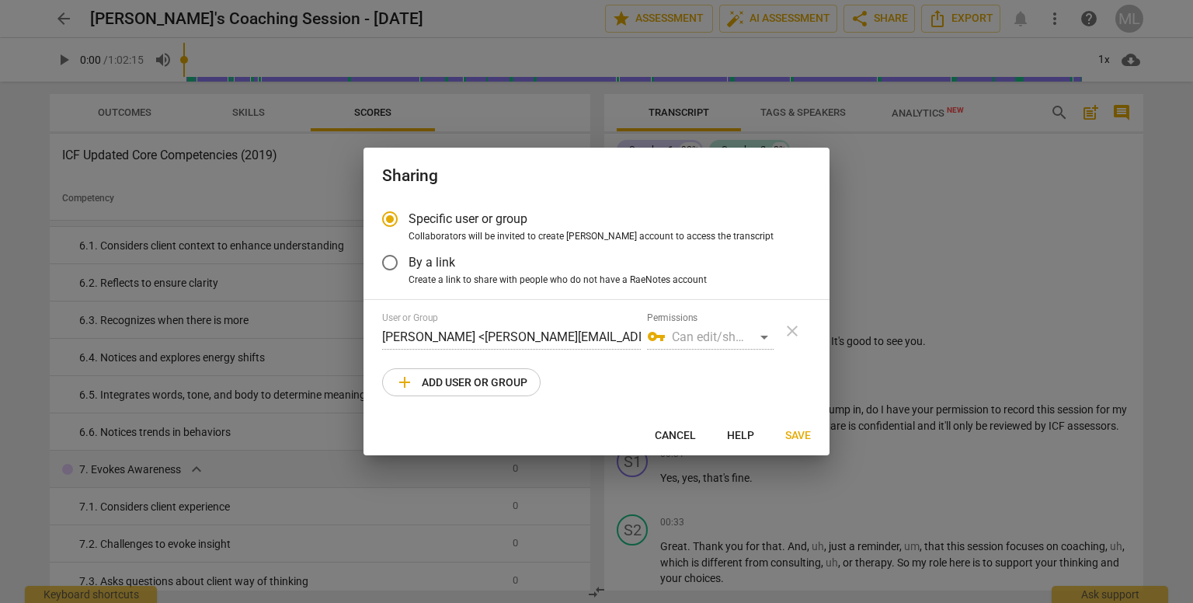
click at [490, 377] on span "add Add user or group" at bounding box center [461, 382] width 132 height 19
radio input "false"
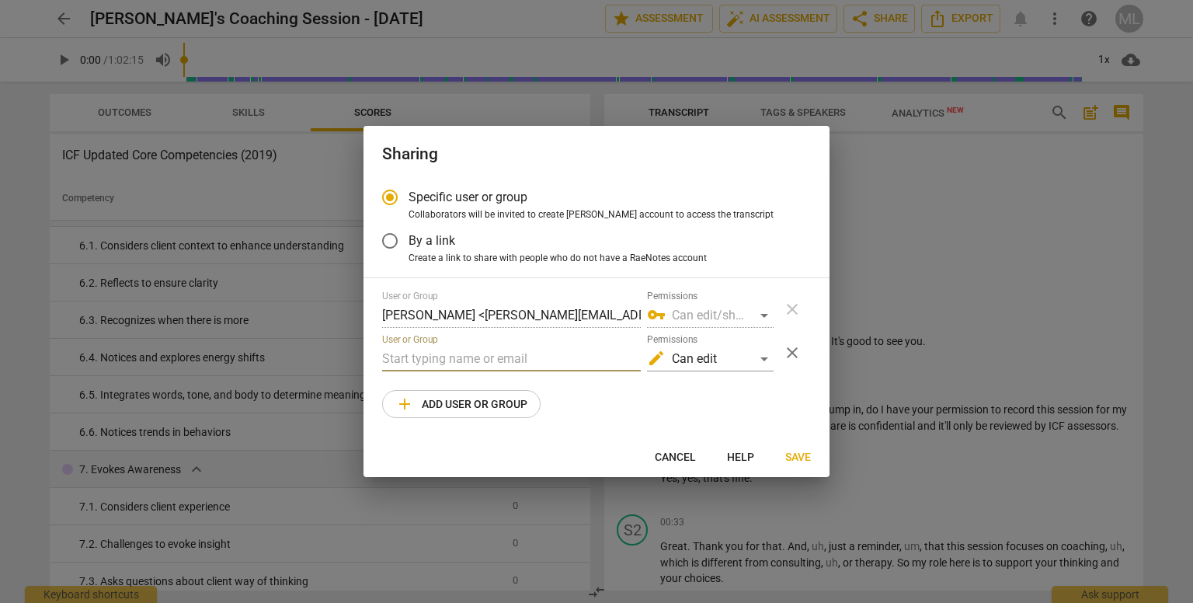
click at [485, 362] on input "text" at bounding box center [511, 359] width 259 height 25
type input "dan"
click at [681, 458] on span "Cancel" at bounding box center [675, 458] width 41 height 16
radio input "false"
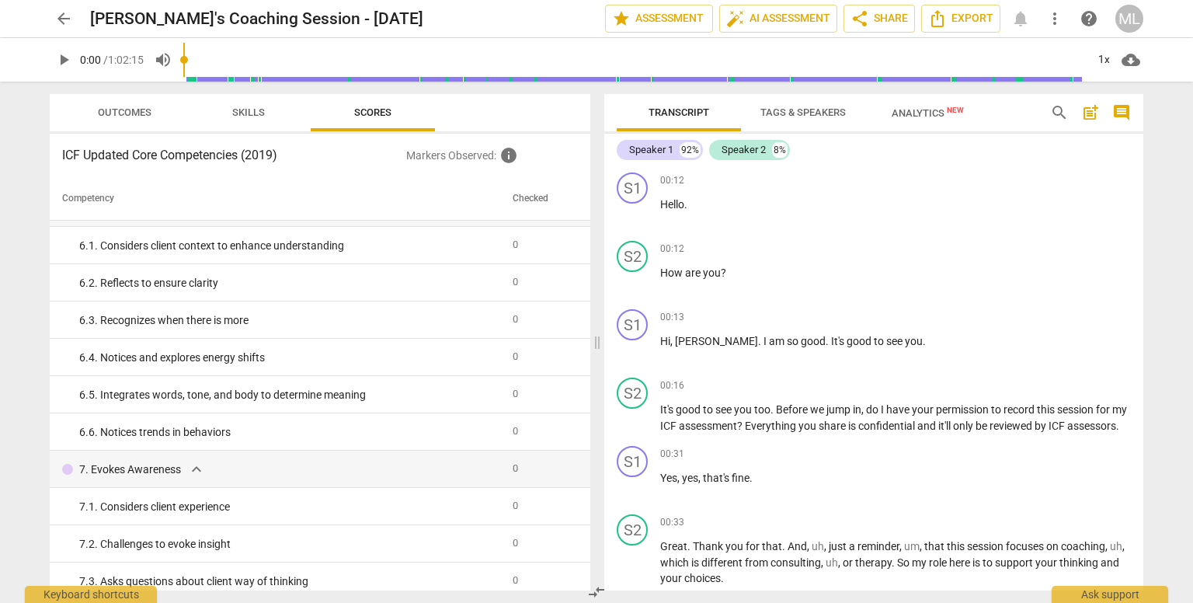
click at [62, 15] on span "arrow_back" at bounding box center [63, 18] width 19 height 19
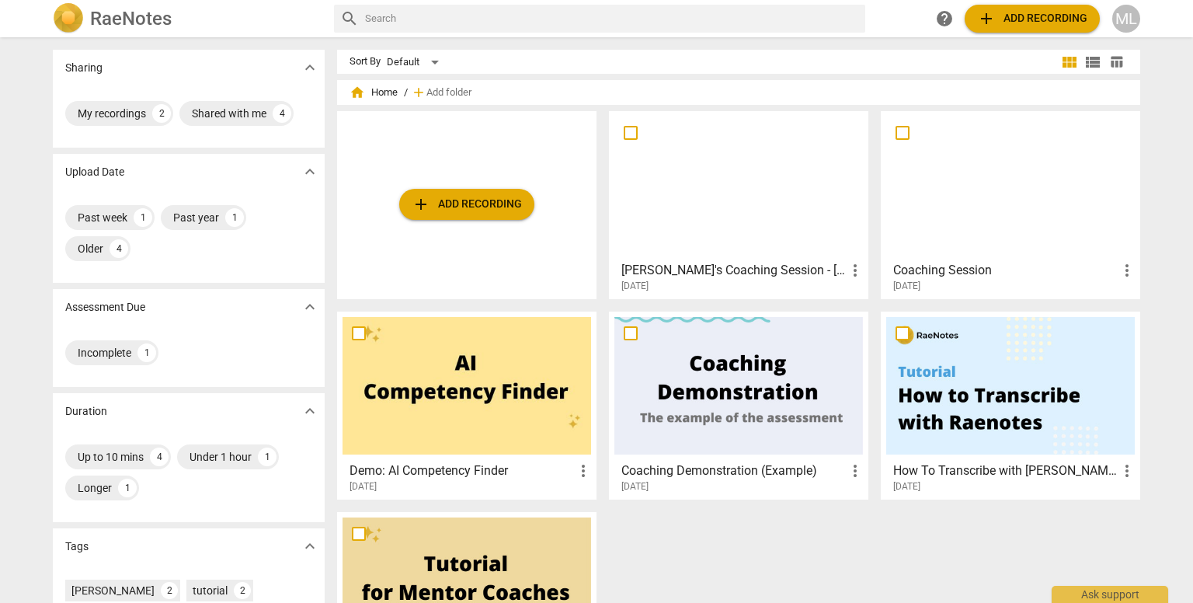
click at [982, 193] on div at bounding box center [1010, 186] width 249 height 138
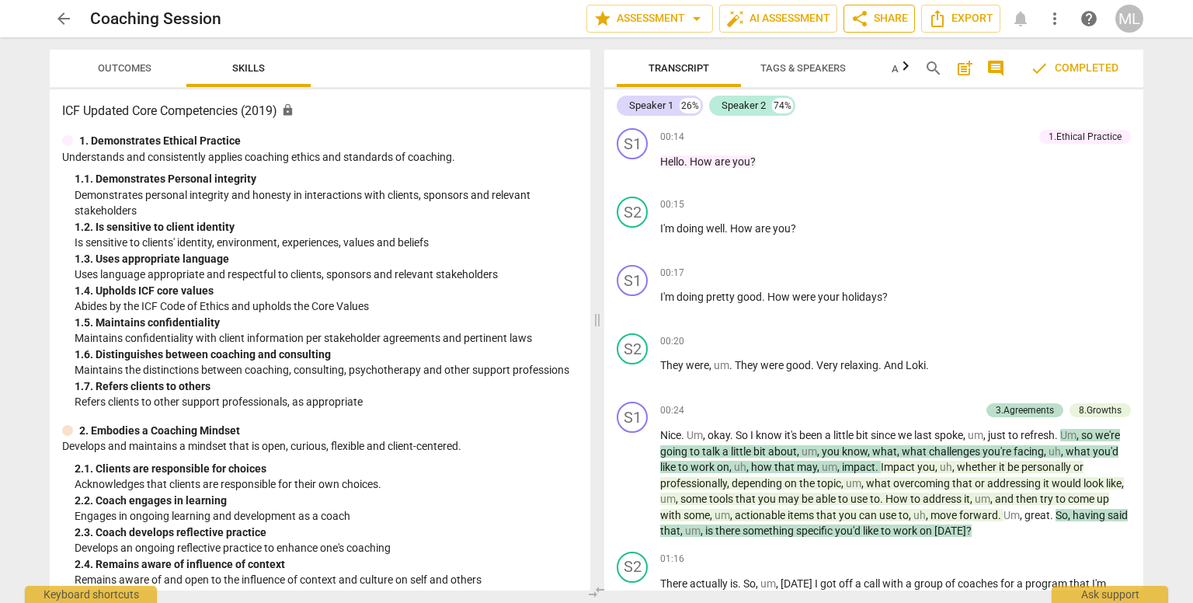
click at [870, 23] on span "share Share" at bounding box center [879, 18] width 57 height 19
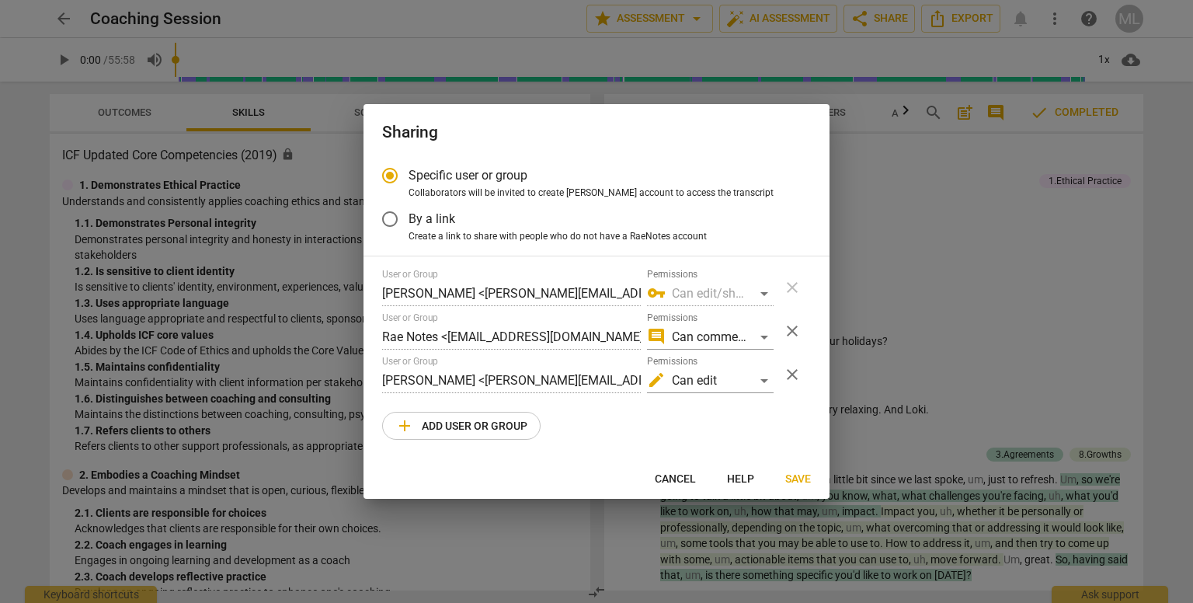
scroll to position [0, 38]
click at [661, 479] on span "Cancel" at bounding box center [675, 480] width 41 height 16
radio input "false"
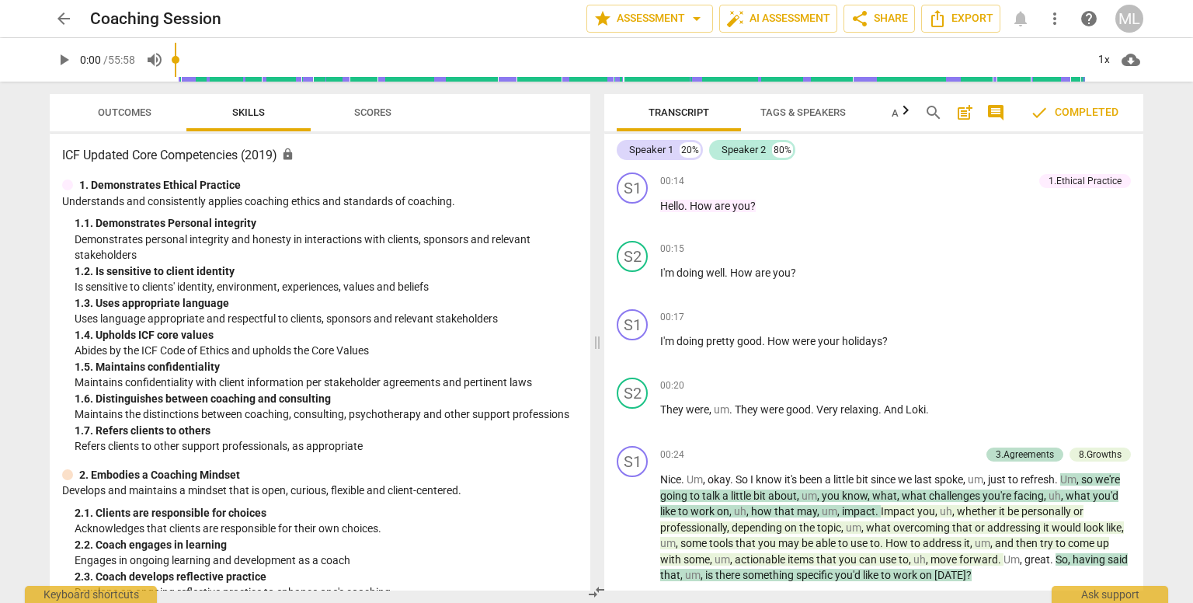
click at [62, 14] on span "arrow_back" at bounding box center [63, 18] width 19 height 19
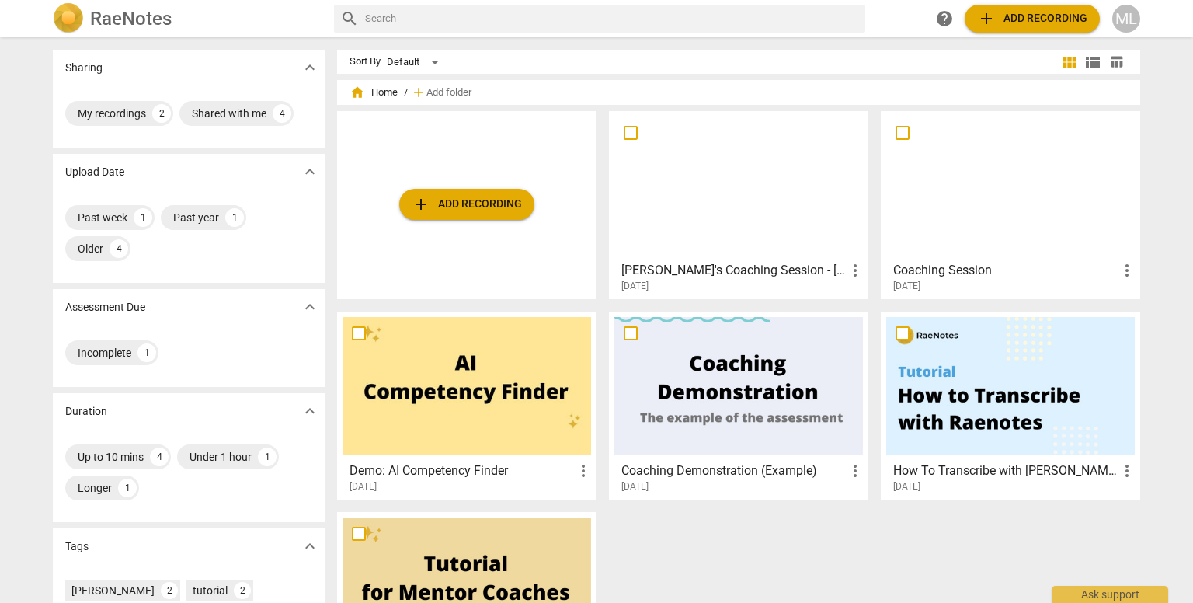
click at [711, 190] on div at bounding box center [739, 186] width 249 height 138
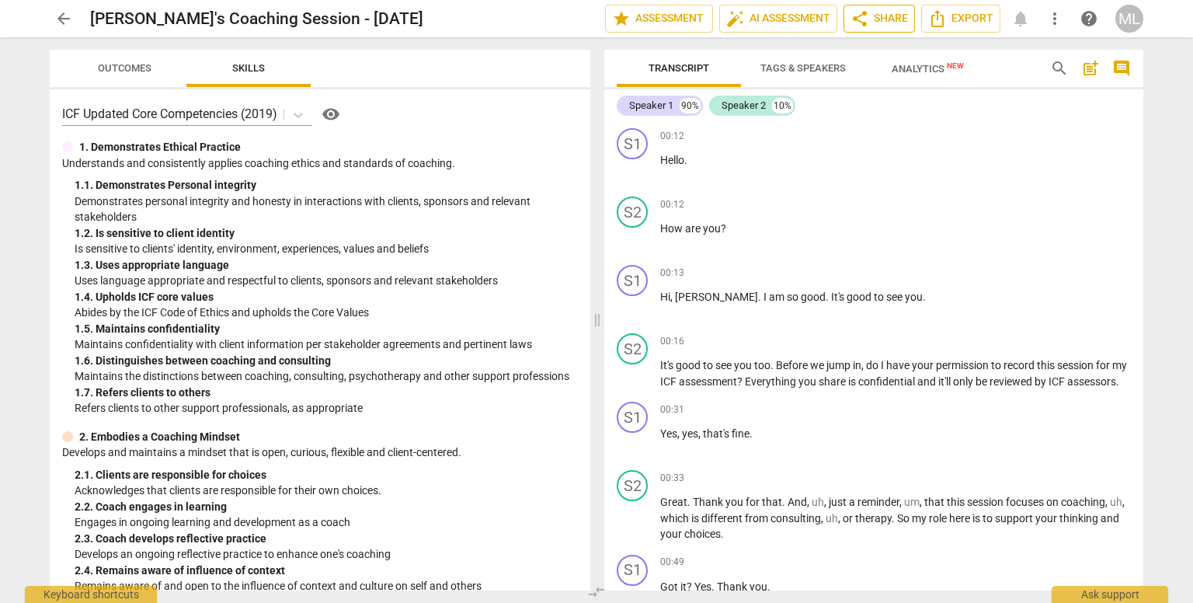
click at [883, 17] on span "share Share" at bounding box center [879, 18] width 57 height 19
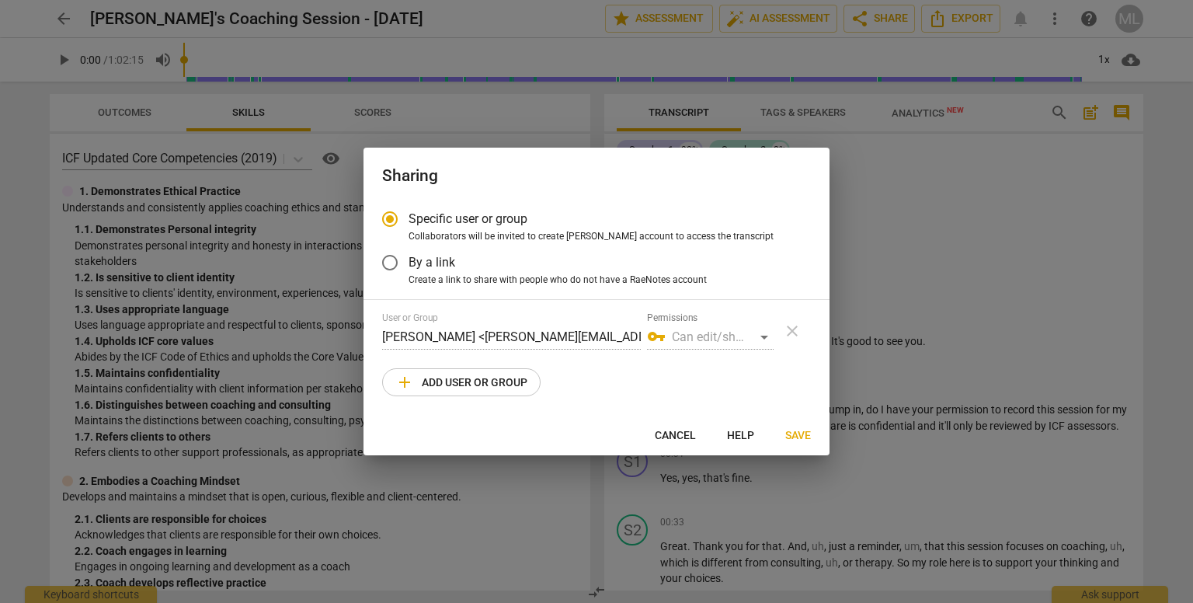
click at [411, 382] on span "add" at bounding box center [404, 382] width 19 height 19
radio input "false"
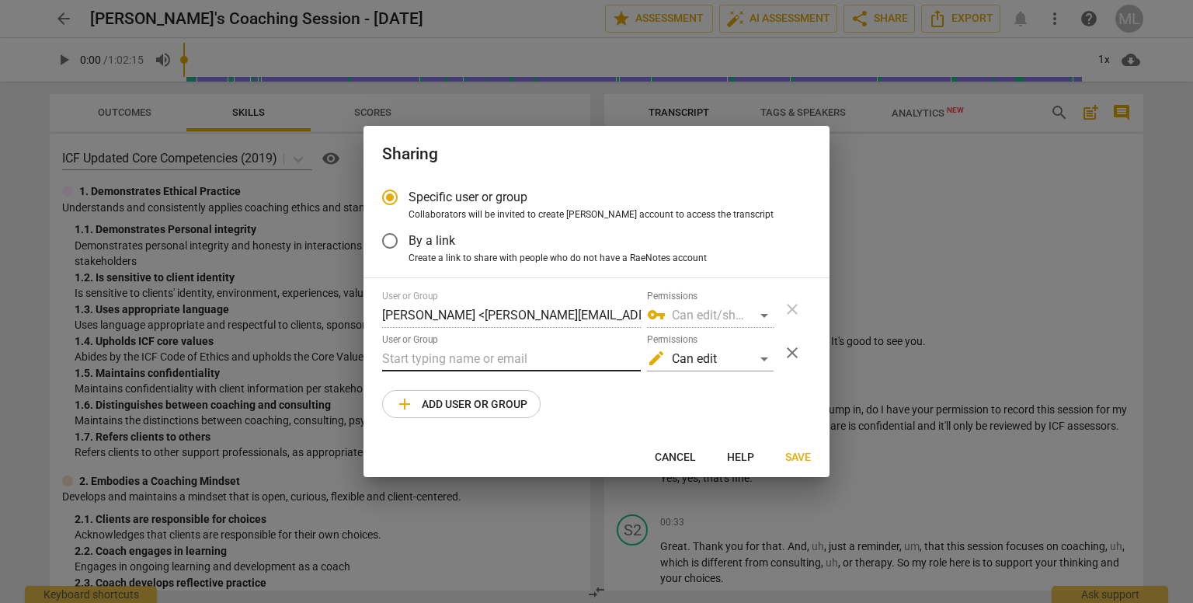
click at [420, 352] on input "text" at bounding box center [511, 359] width 259 height 25
paste input "dan@academyofcreativecoaching.com"
click at [382, 358] on input "dan@academyofcreativecoaching.com" at bounding box center [511, 359] width 259 height 25
type input "Dan Sheedy <dan@academyofcreativecoaching.com?>"
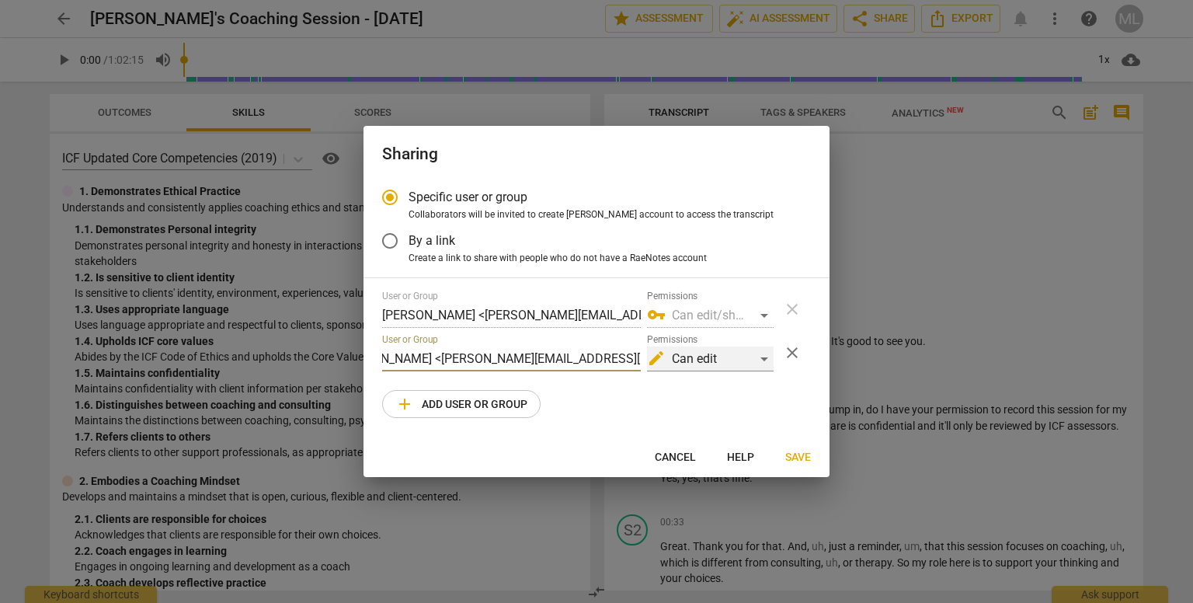
scroll to position [0, 0]
click at [793, 457] on span "Save" at bounding box center [798, 458] width 26 height 16
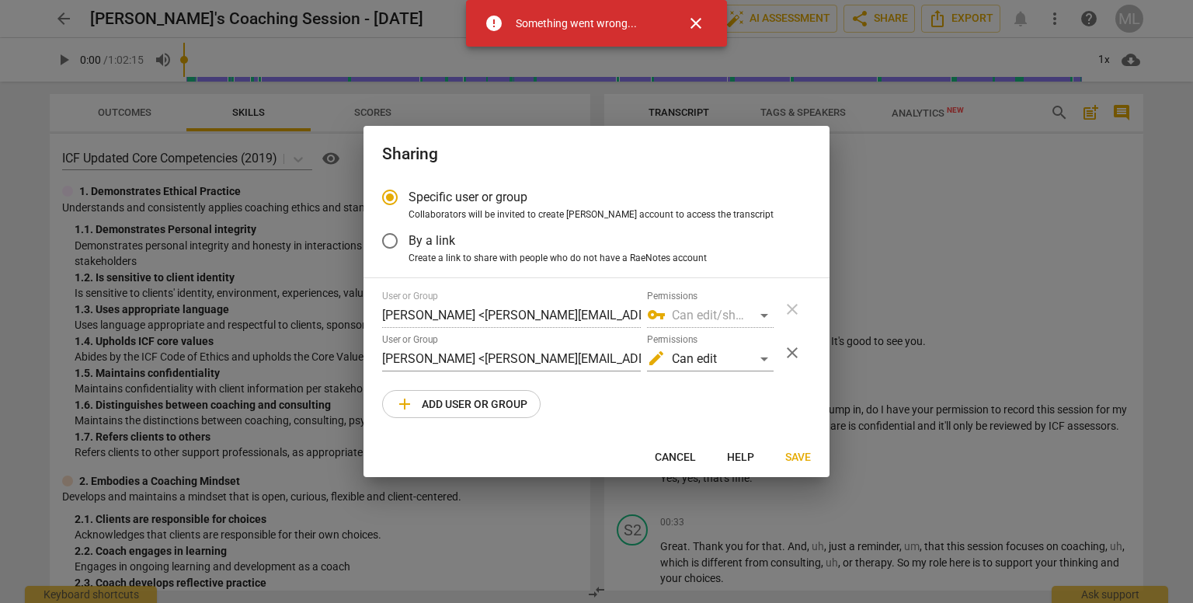
click at [696, 20] on span "close" at bounding box center [696, 23] width 19 height 19
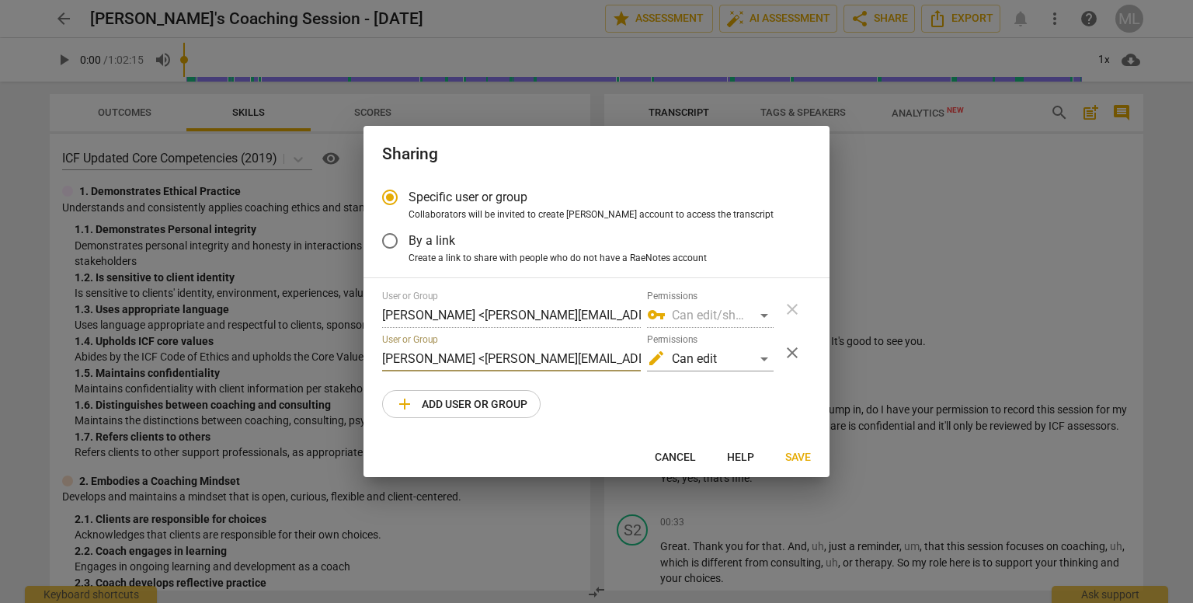
drag, startPoint x: 457, startPoint y: 357, endPoint x: 312, endPoint y: 350, distance: 144.6
click at [312, 350] on div "Sharing Specific user or group Collaborators will be invited to create RaeNotes…" at bounding box center [596, 301] width 1193 height 603
click at [623, 361] on input "dan@academyofcreativecoaching.com?>" at bounding box center [511, 359] width 259 height 25
type input "dan@academyofcreativecoaching.com"
click at [794, 454] on span "Save" at bounding box center [798, 458] width 26 height 16
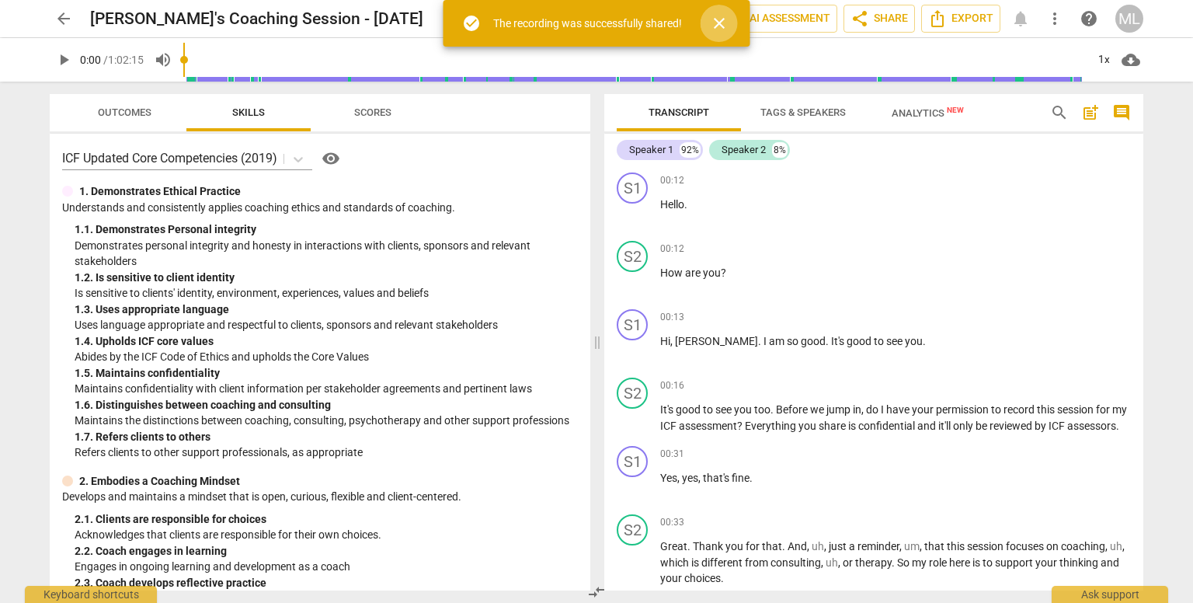
click at [719, 23] on span "close" at bounding box center [719, 23] width 19 height 19
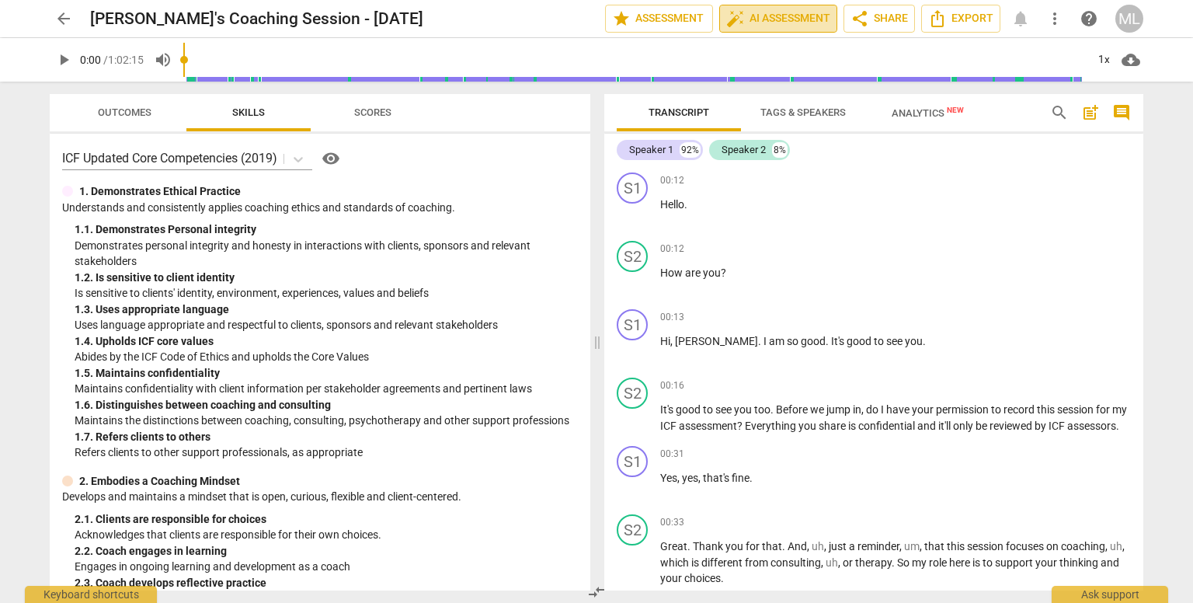
click at [744, 17] on span "auto_fix_high AI Assessment" at bounding box center [778, 18] width 104 height 19
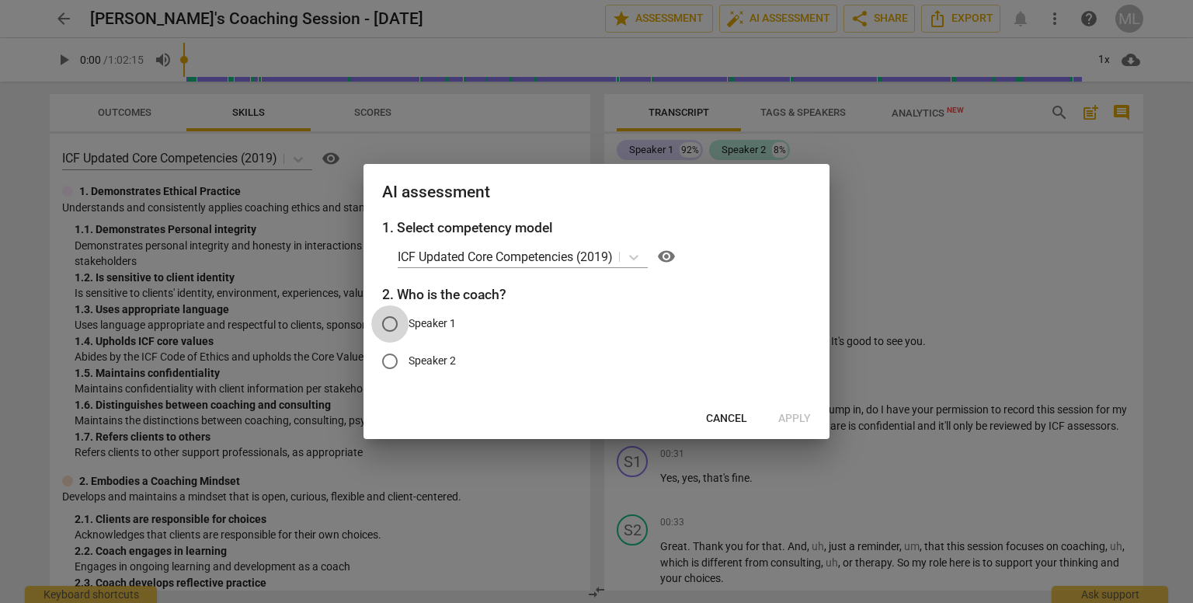
click at [390, 324] on input "Speaker 1" at bounding box center [389, 323] width 37 height 37
radio input "true"
click at [392, 362] on input "Speaker 2" at bounding box center [389, 361] width 37 height 37
radio input "true"
radio input "false"
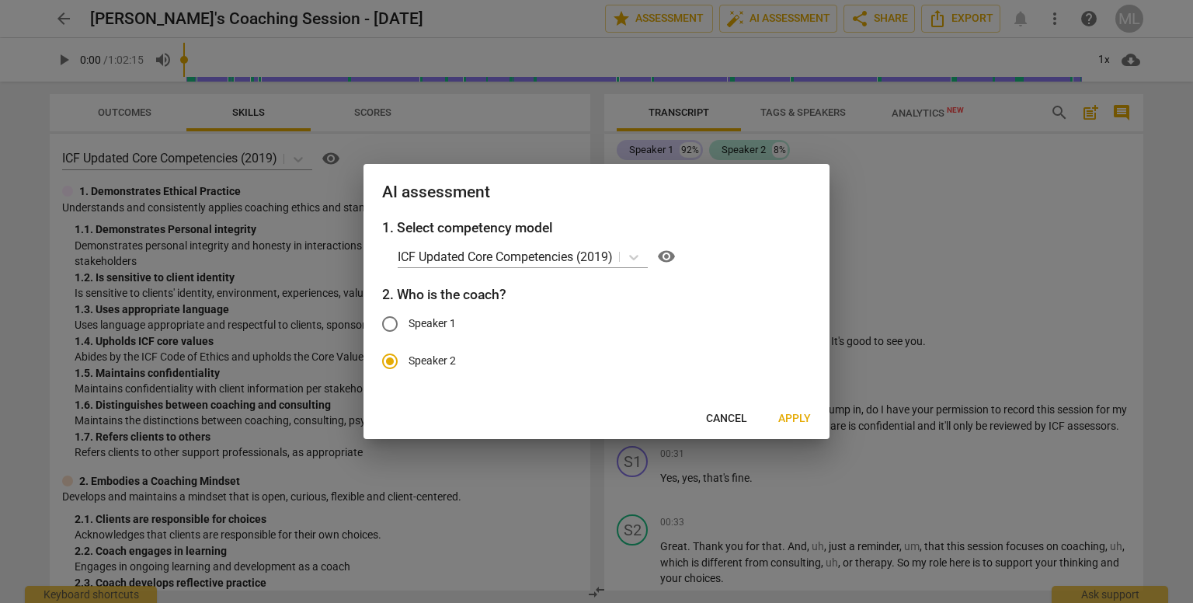
click at [806, 415] on span "Apply" at bounding box center [794, 419] width 33 height 16
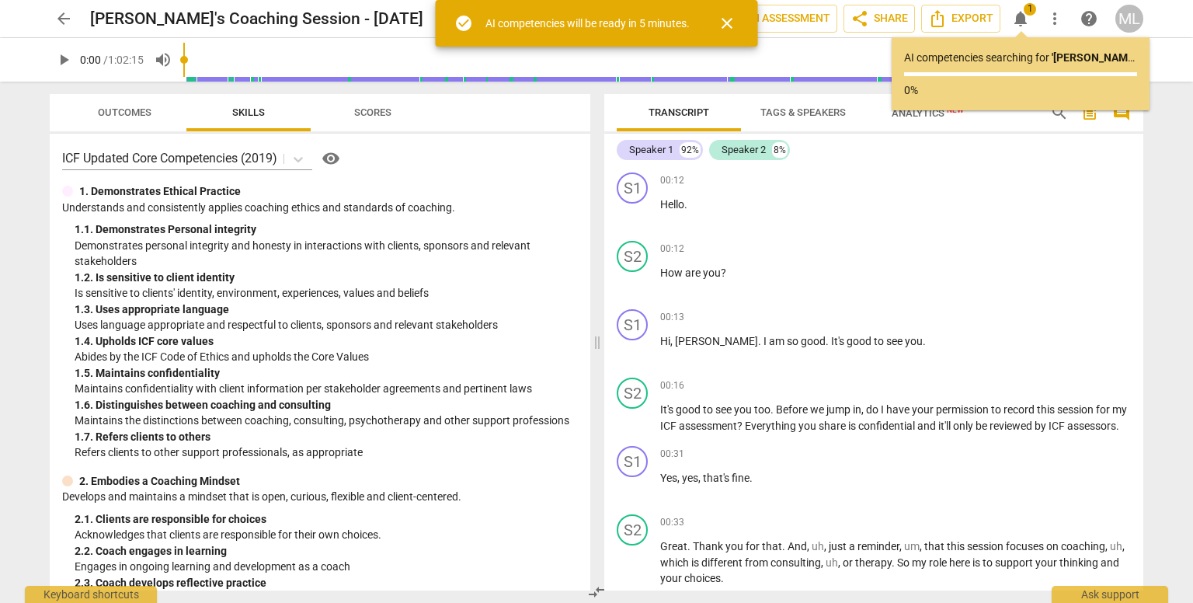
click at [730, 26] on span "close" at bounding box center [727, 23] width 19 height 19
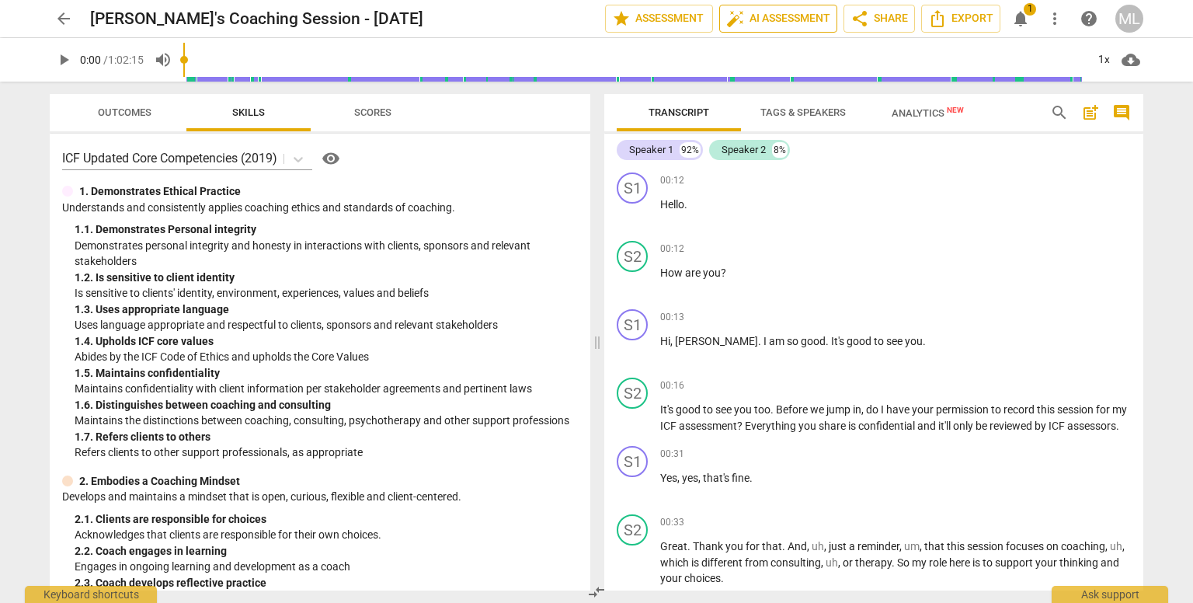
click at [774, 17] on span "auto_fix_high AI Assessment" at bounding box center [778, 18] width 104 height 19
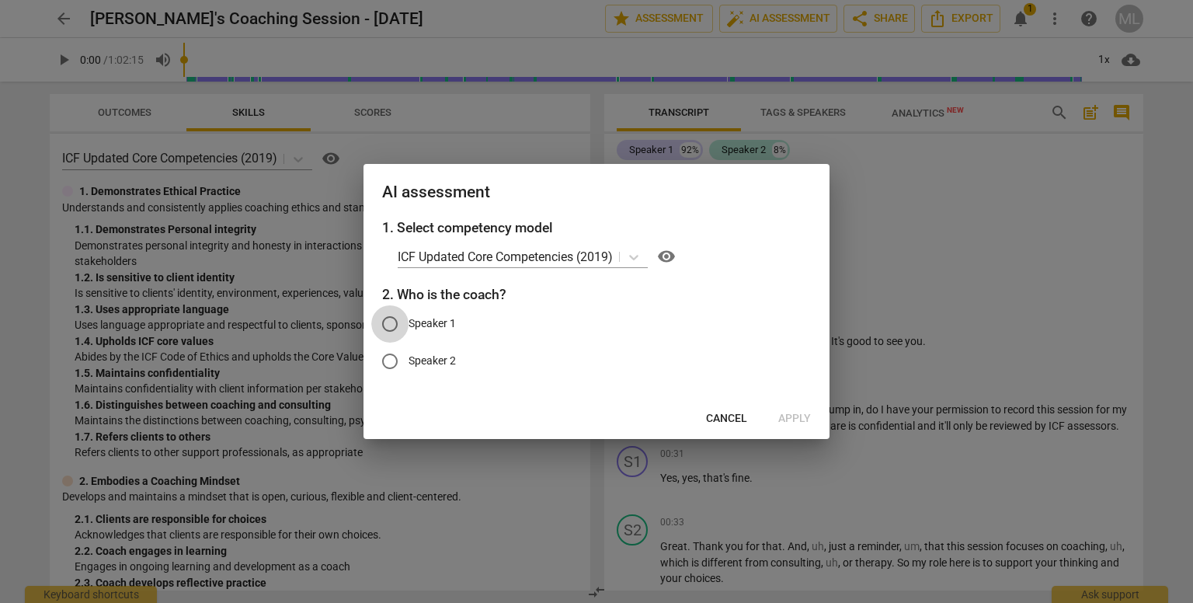
click at [391, 323] on input "Speaker 1" at bounding box center [389, 323] width 37 height 37
radio input "true"
click at [392, 358] on input "Speaker 2" at bounding box center [389, 361] width 37 height 37
radio input "true"
radio input "false"
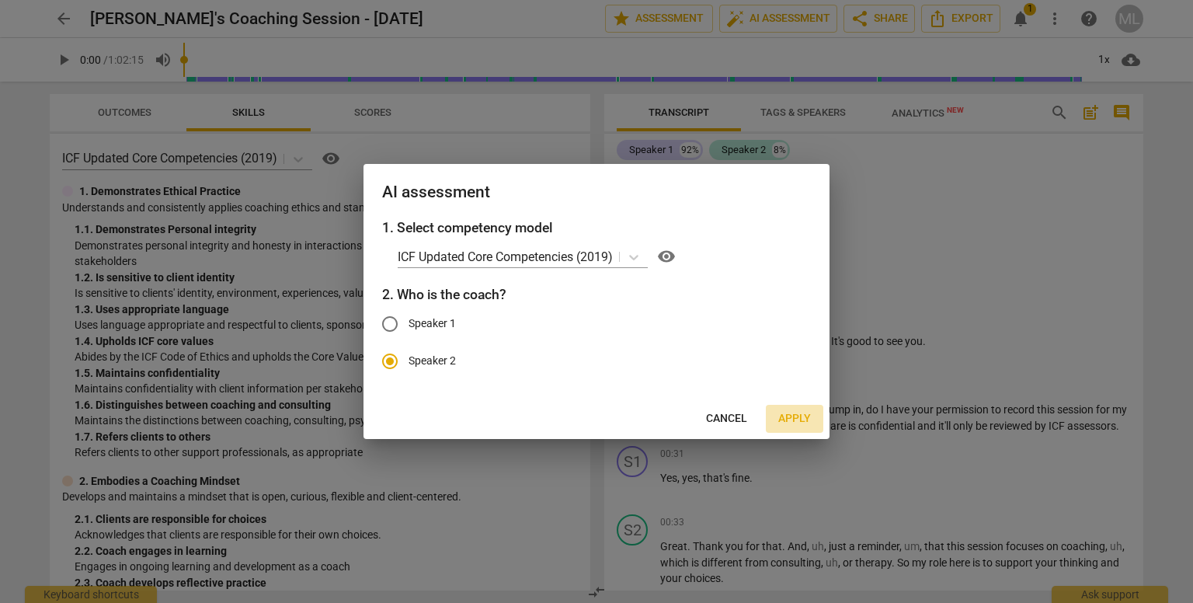
click at [791, 416] on span "Apply" at bounding box center [794, 419] width 33 height 16
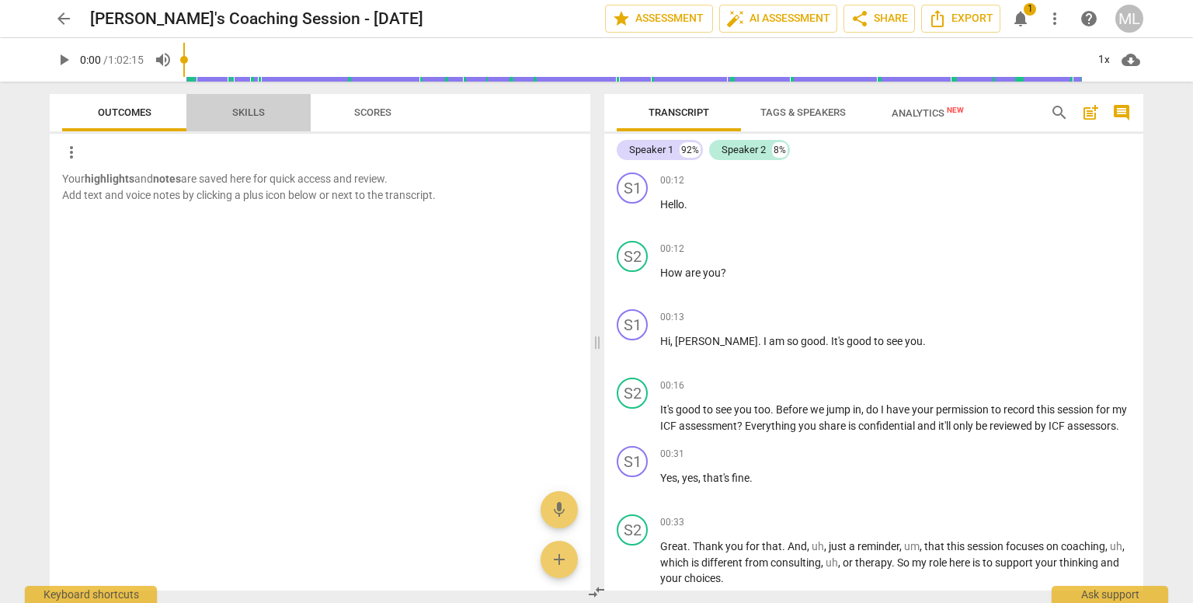
click at [250, 114] on span "Skills" at bounding box center [248, 112] width 33 height 12
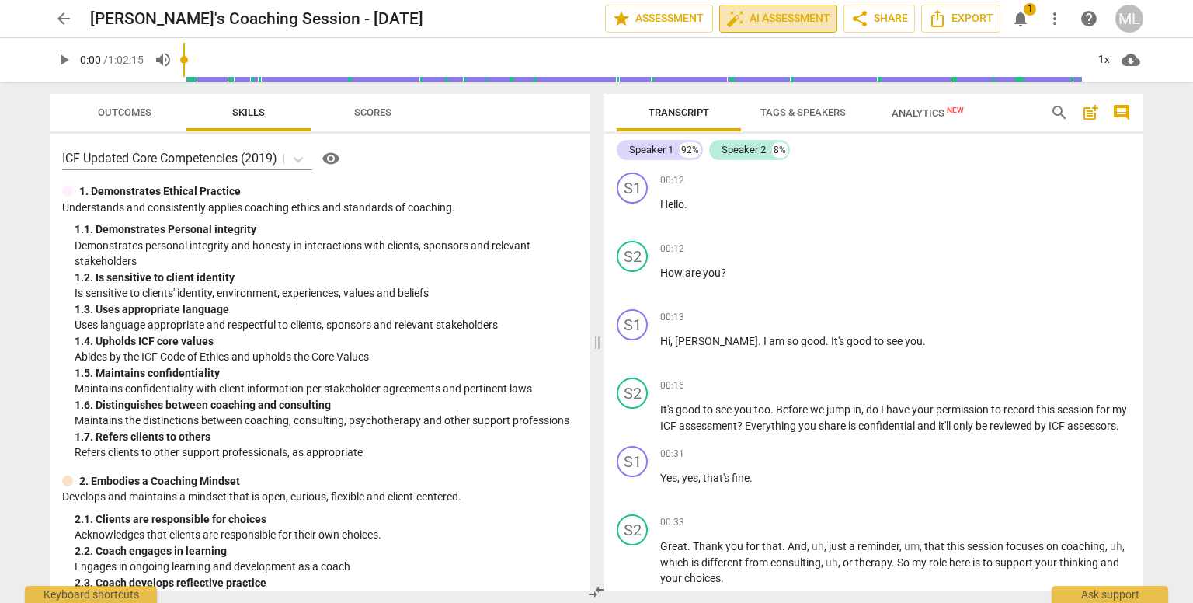
click at [763, 17] on span "auto_fix_high AI Assessment" at bounding box center [778, 18] width 104 height 19
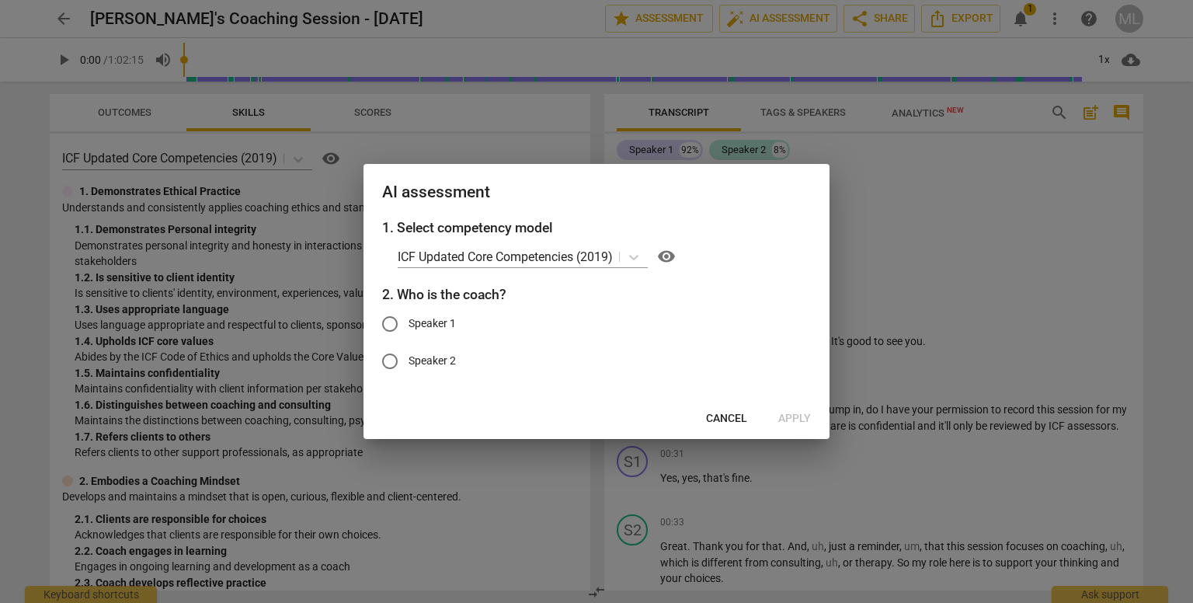
click at [392, 357] on input "Speaker 2" at bounding box center [389, 361] width 37 height 37
radio input "true"
click at [795, 411] on span "Apply" at bounding box center [794, 419] width 33 height 16
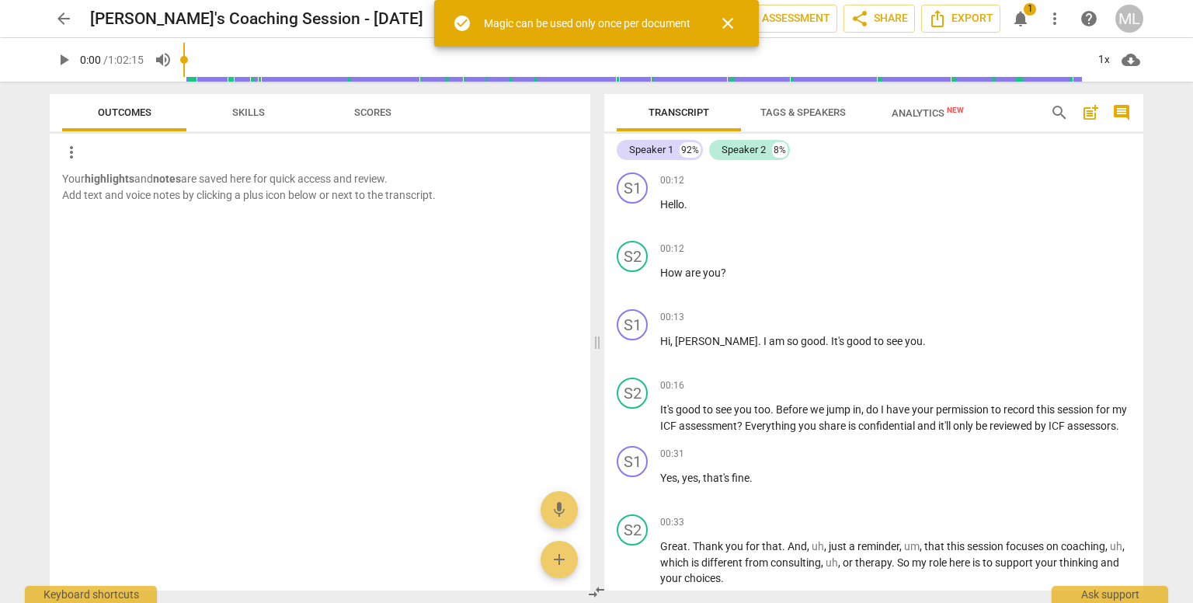
click at [729, 23] on span "close" at bounding box center [728, 23] width 19 height 19
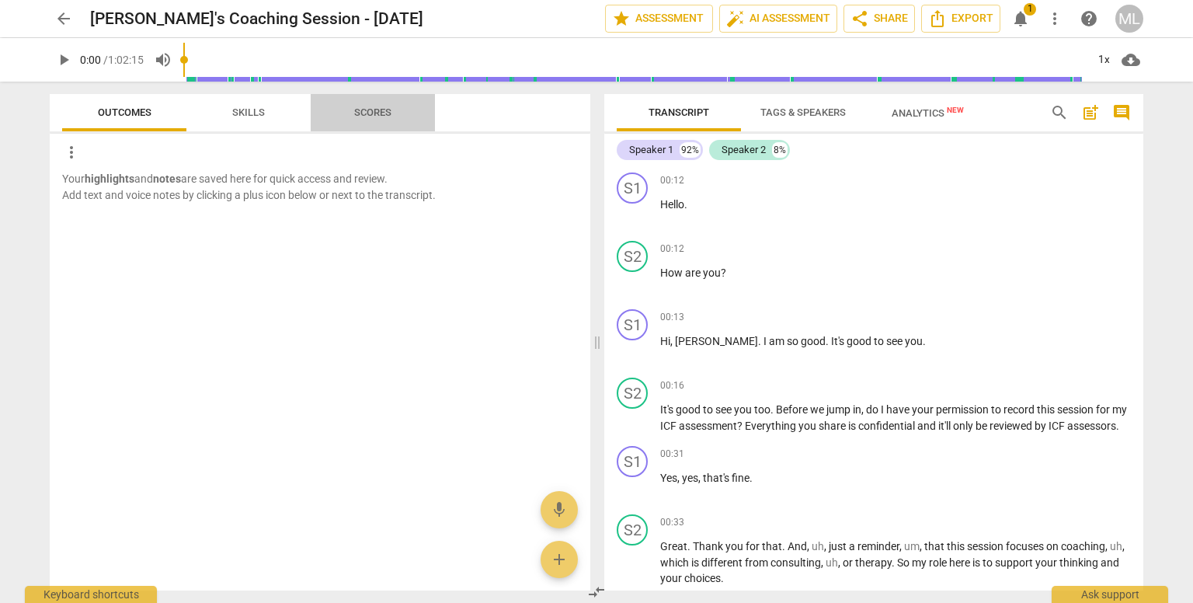
click at [364, 114] on span "Scores" at bounding box center [372, 112] width 37 height 12
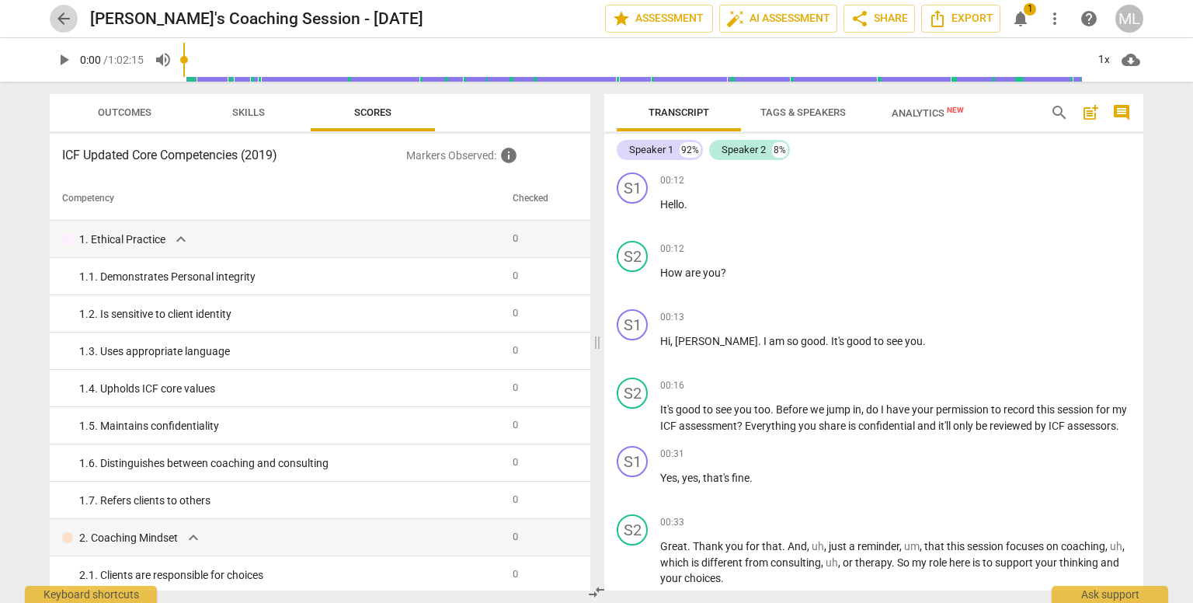
click at [63, 16] on span "arrow_back" at bounding box center [63, 18] width 19 height 19
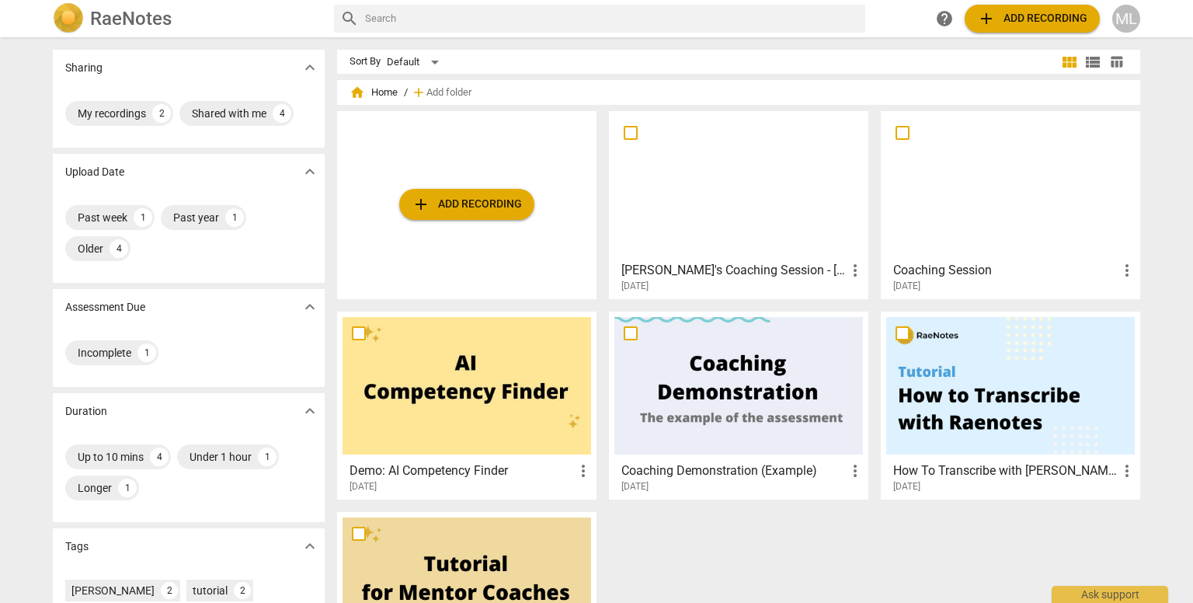
click at [737, 169] on div at bounding box center [739, 186] width 249 height 138
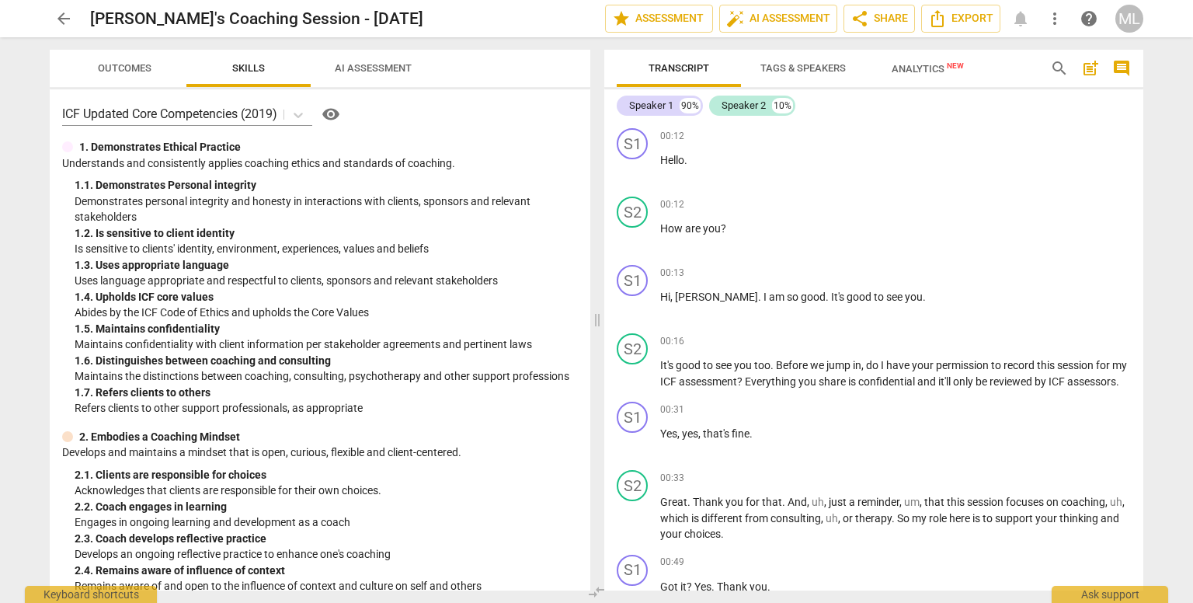
click at [925, 69] on span "Analytics New" at bounding box center [928, 69] width 72 height 12
